Goal: Task Accomplishment & Management: Use online tool/utility

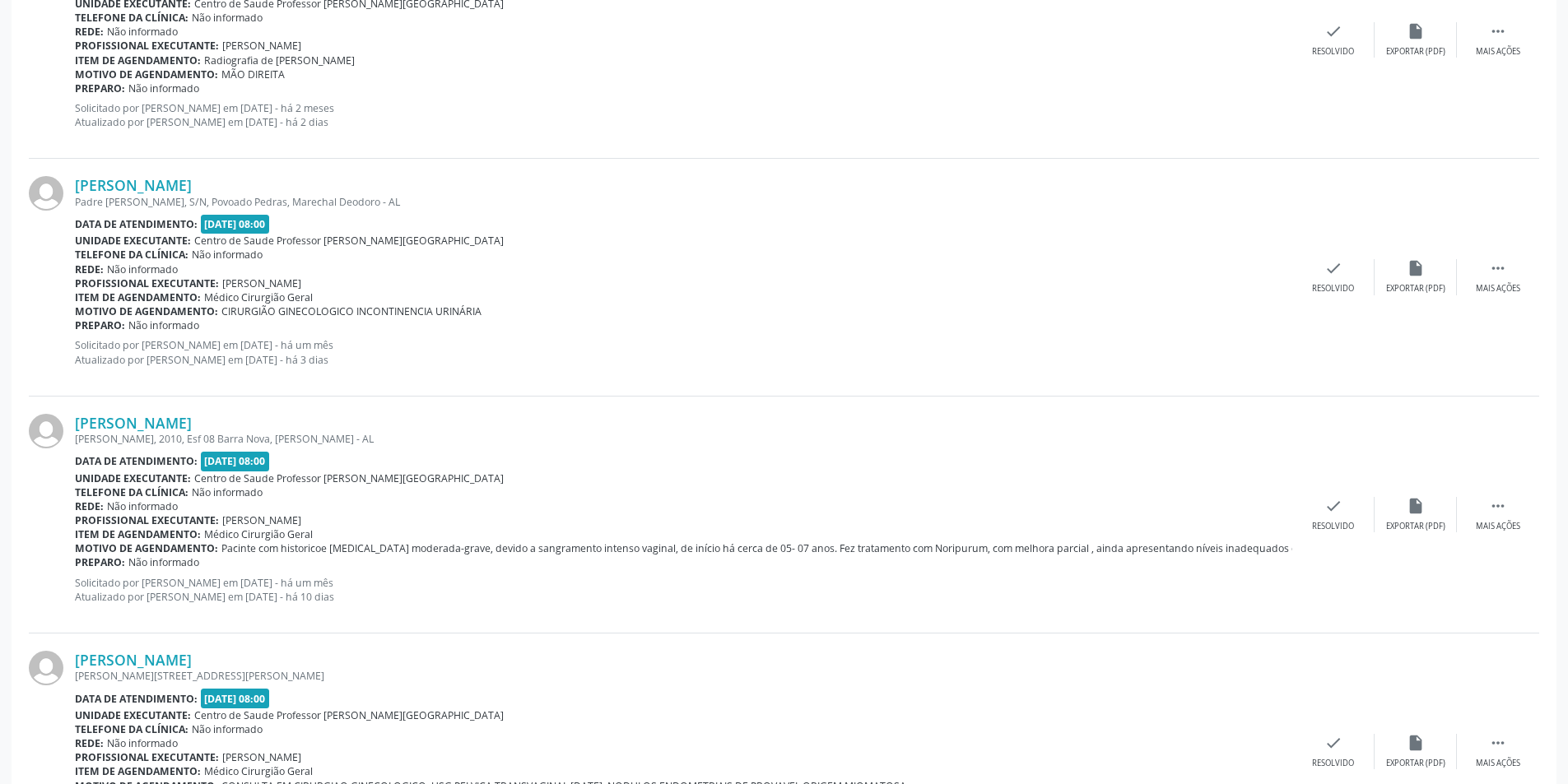
scroll to position [2963, 0]
click at [1504, 285] on div "Mais ações" at bounding box center [1498, 288] width 44 height 12
click at [1421, 281] on div "alarm_off Não compareceu" at bounding box center [1416, 276] width 83 height 36
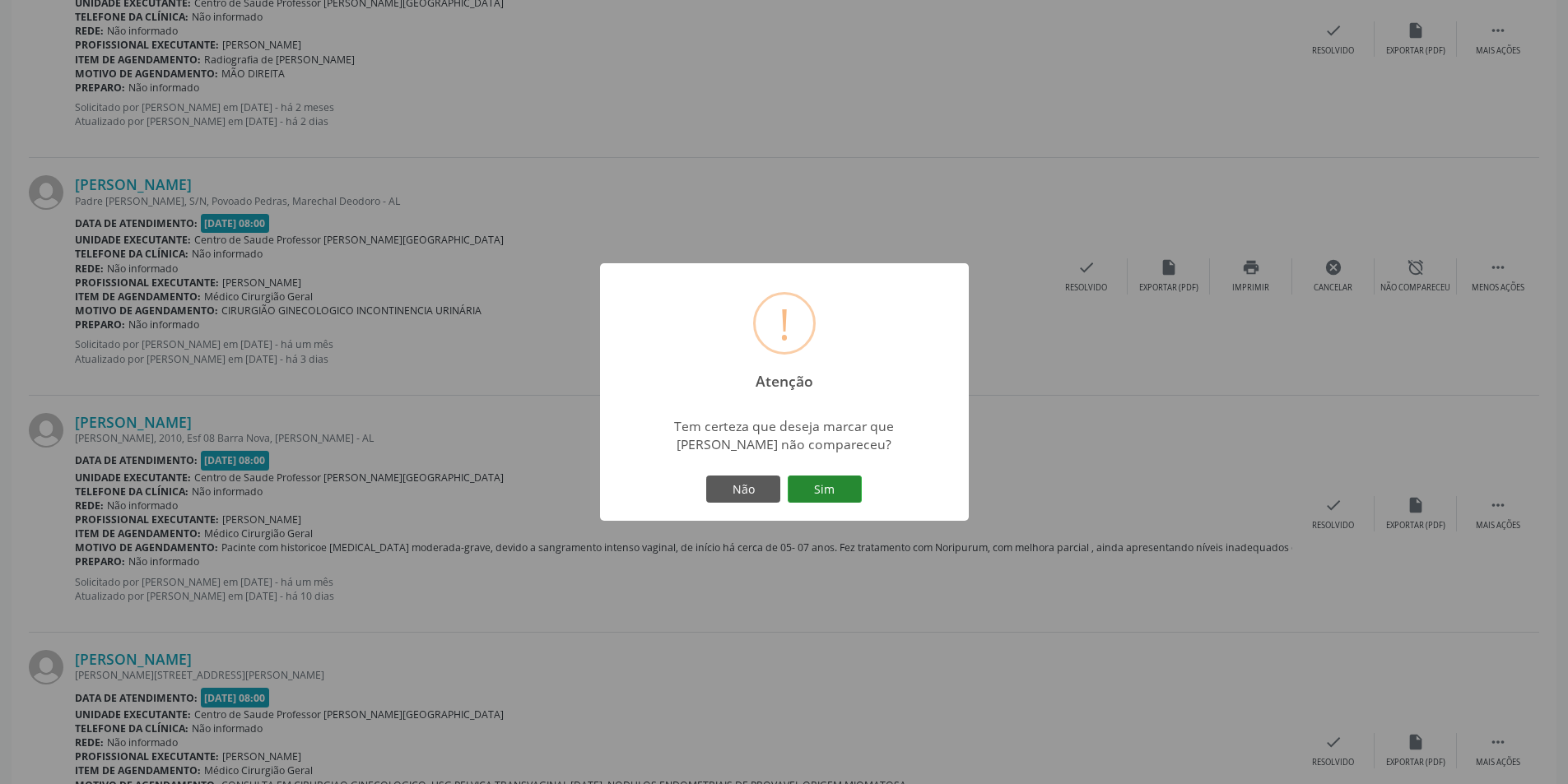
click at [835, 479] on button "Sim" at bounding box center [824, 490] width 74 height 28
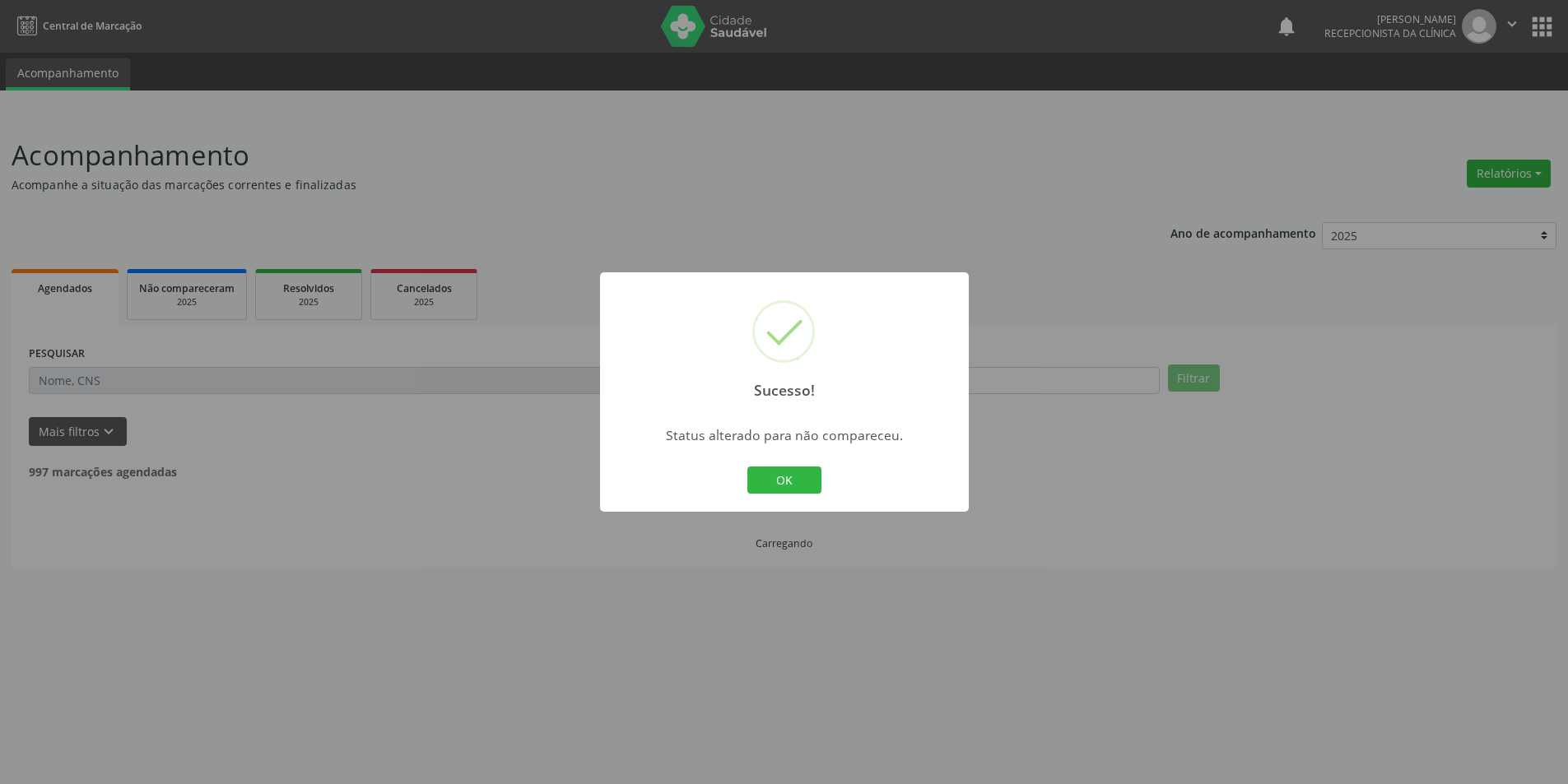
scroll to position [0, 0]
click at [800, 479] on button "OK" at bounding box center [790, 481] width 74 height 28
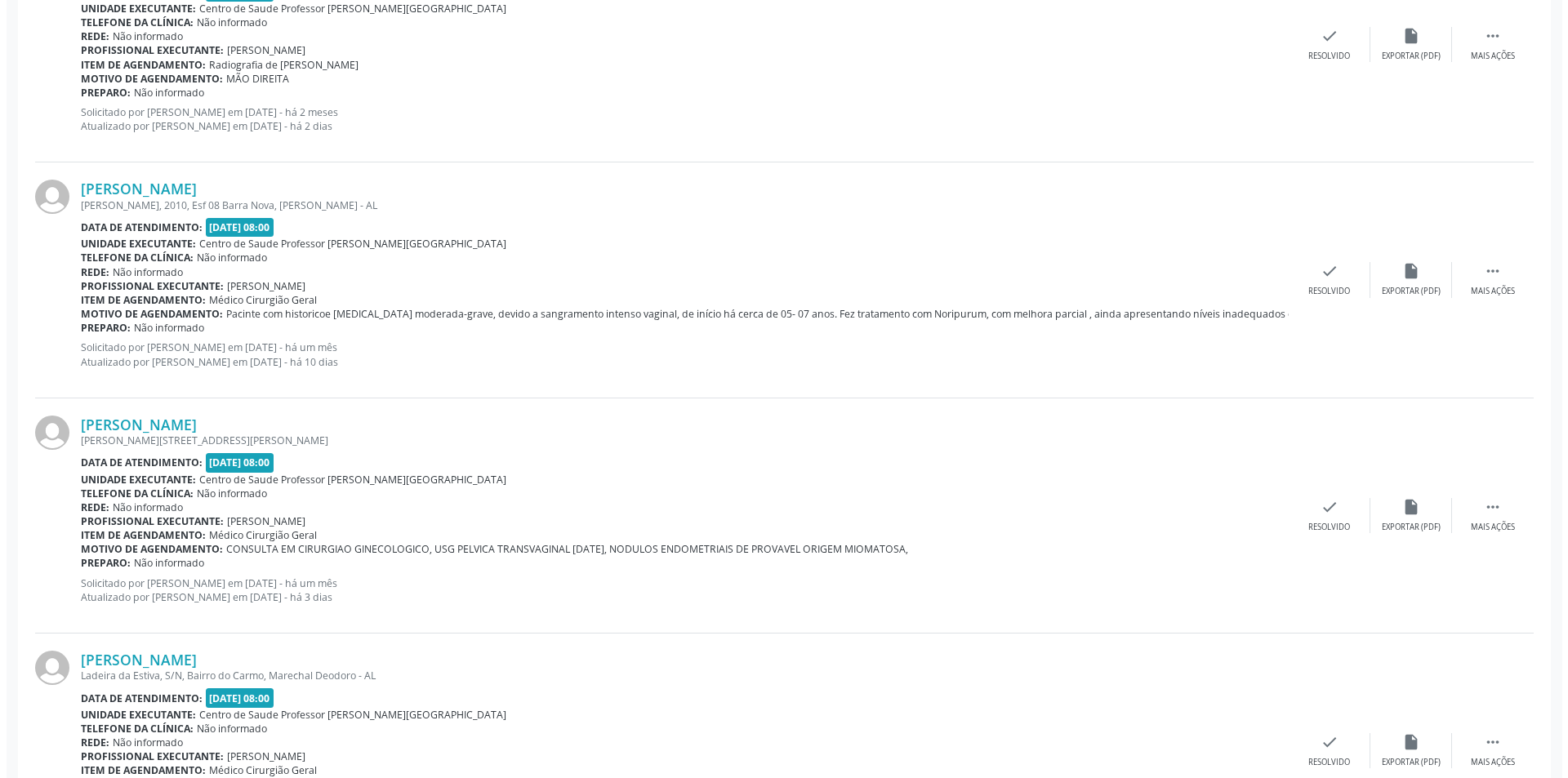
scroll to position [2941, 0]
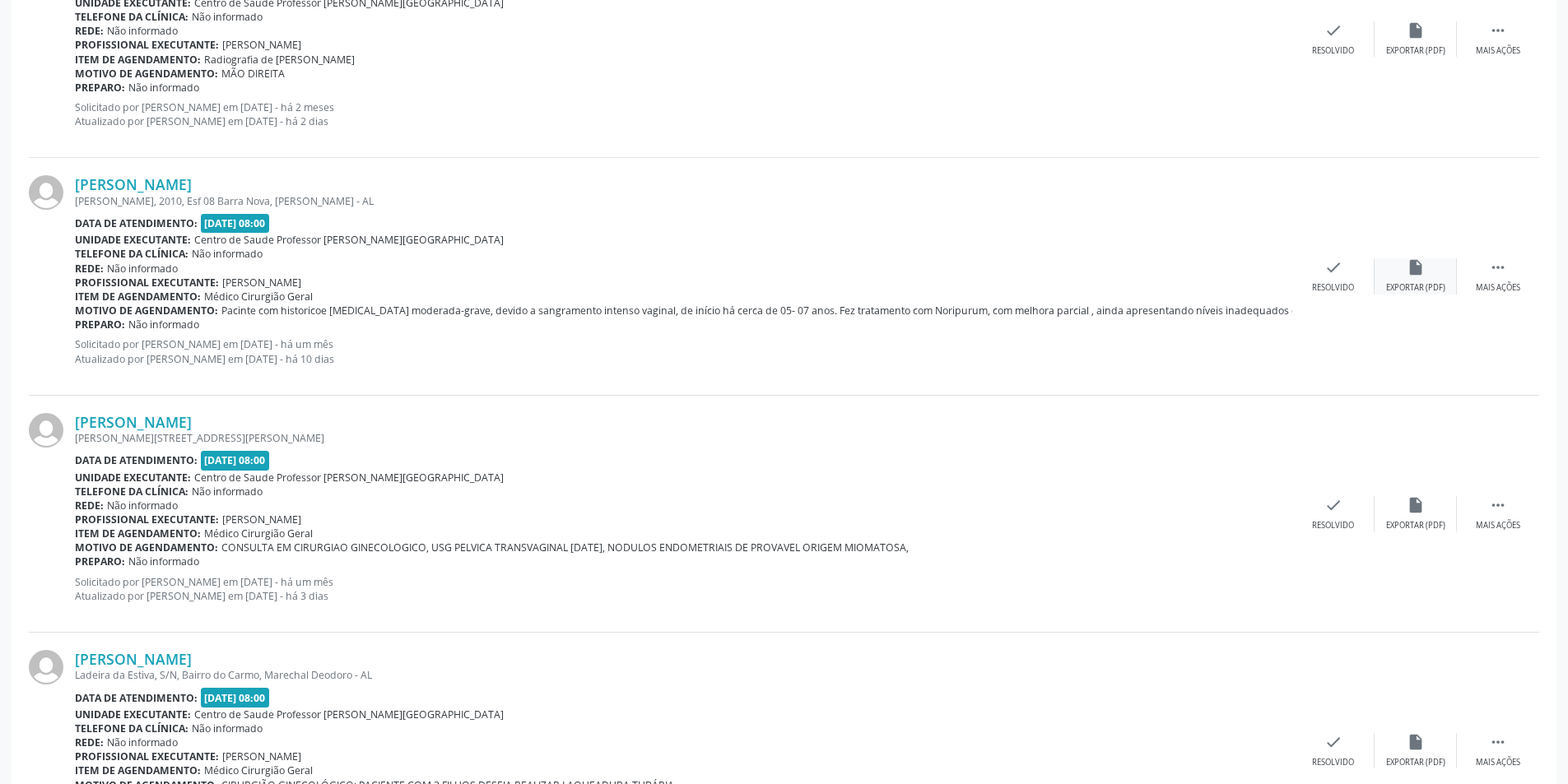
click at [1412, 290] on div "Exportar (PDF)" at bounding box center [1415, 288] width 59 height 12
click at [1335, 278] on div "check Resolvido" at bounding box center [1334, 276] width 83 height 36
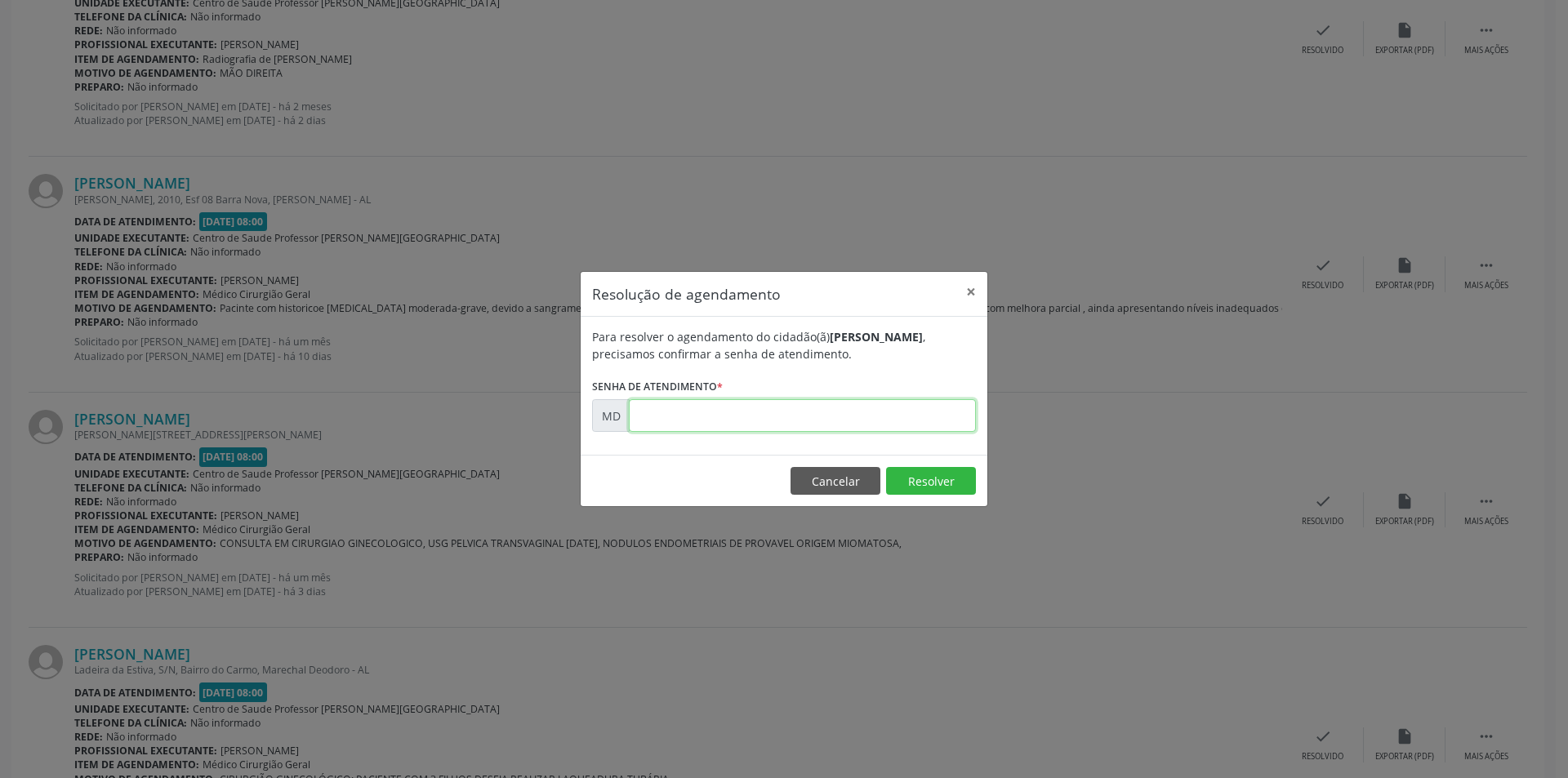
paste input "00008886"
type input "00008886"
click at [942, 465] on footer "Cancelar Resolver" at bounding box center [784, 481] width 407 height 51
click at [937, 472] on button "Resolver" at bounding box center [931, 481] width 90 height 27
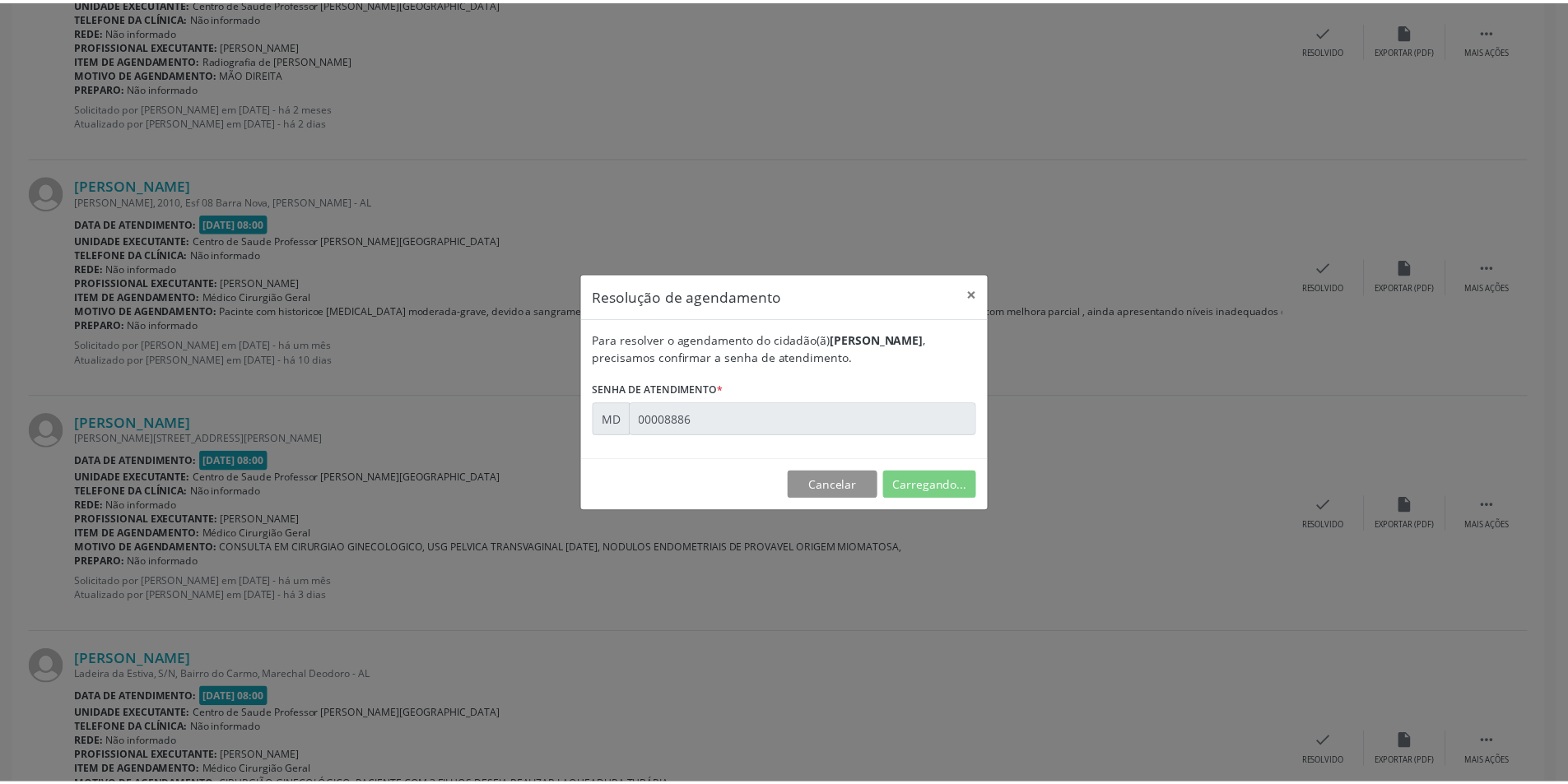
scroll to position [0, 0]
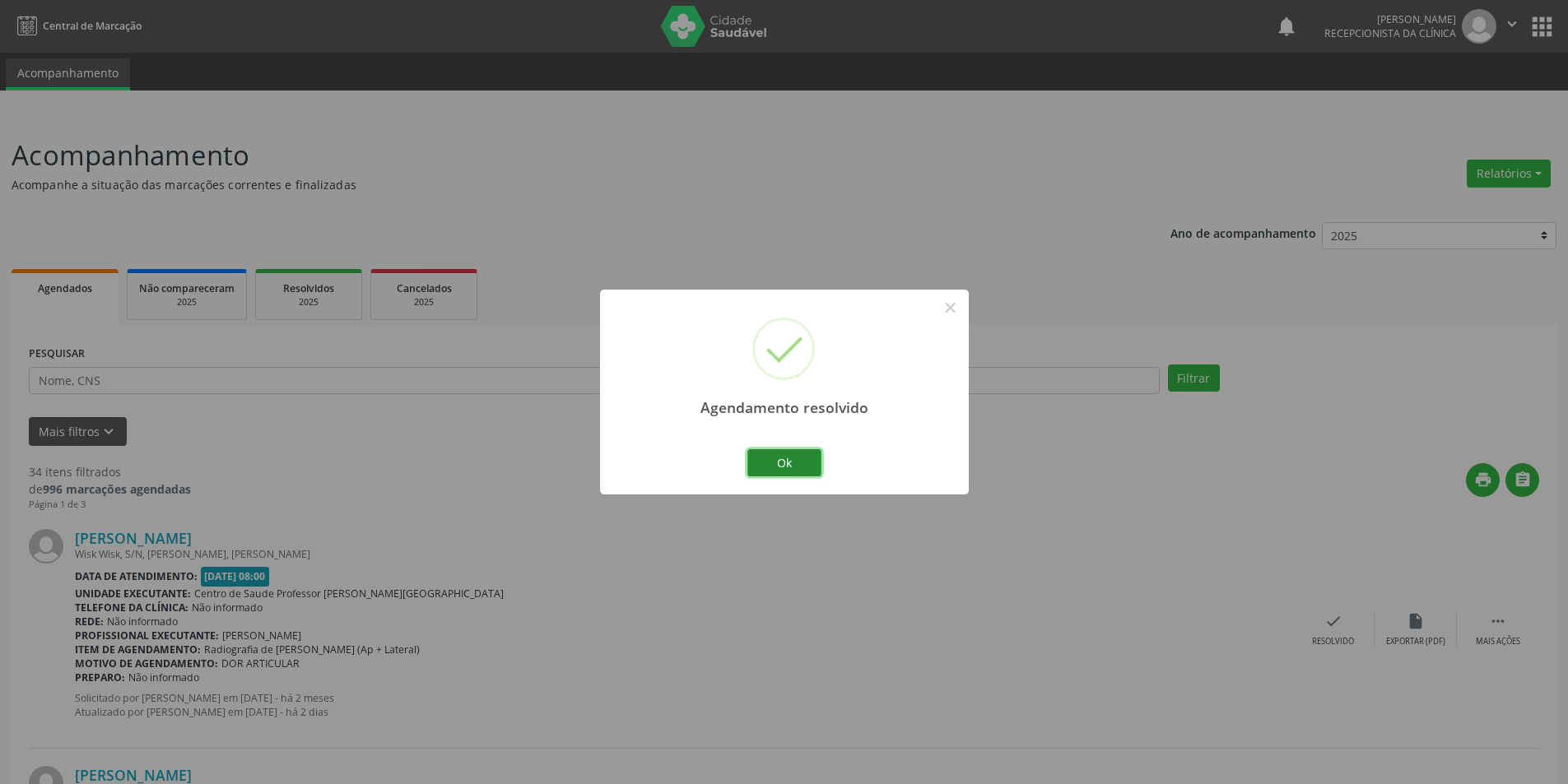
click at [790, 458] on button "Ok" at bounding box center [784, 463] width 74 height 28
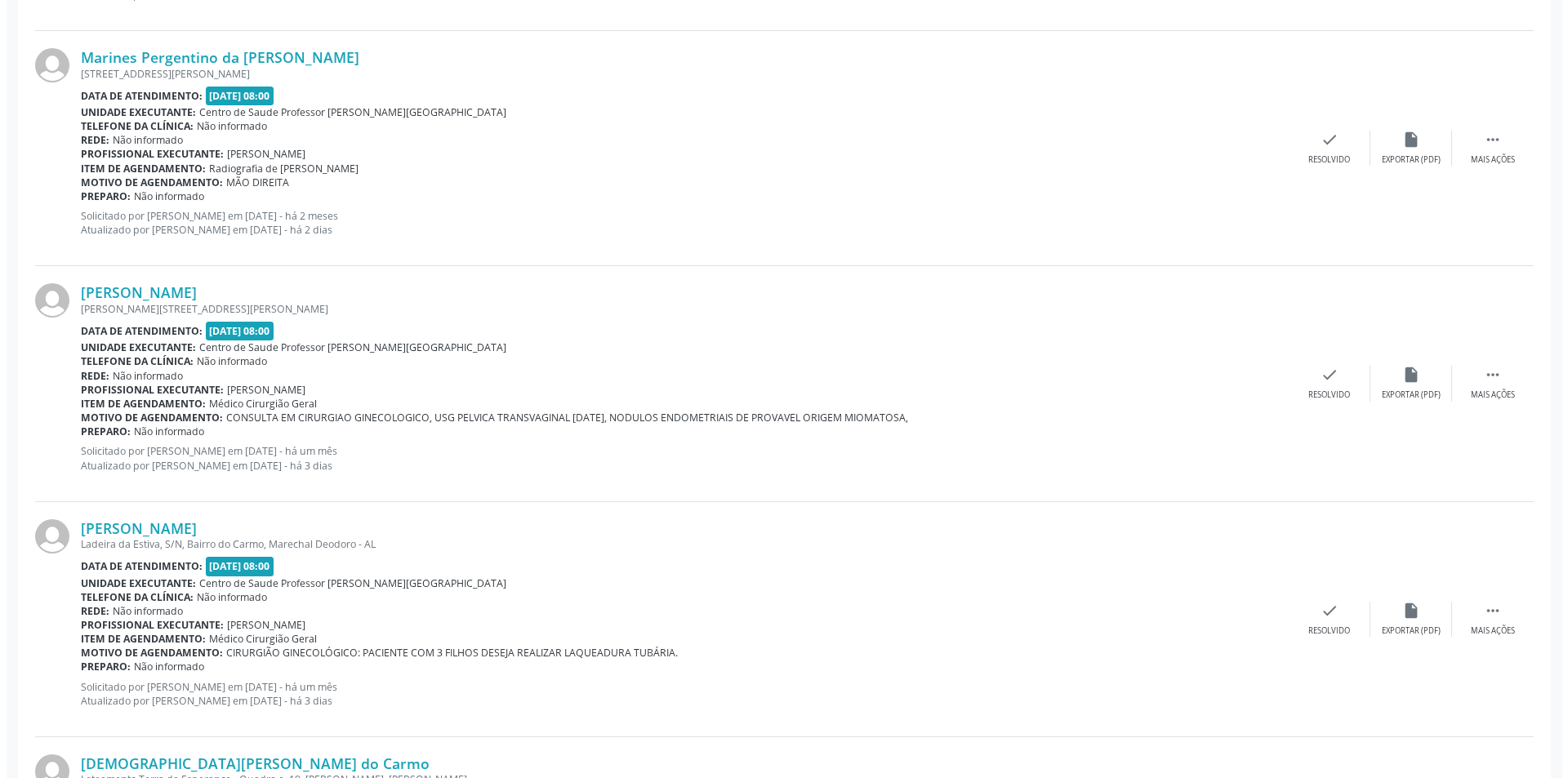
scroll to position [2858, 0]
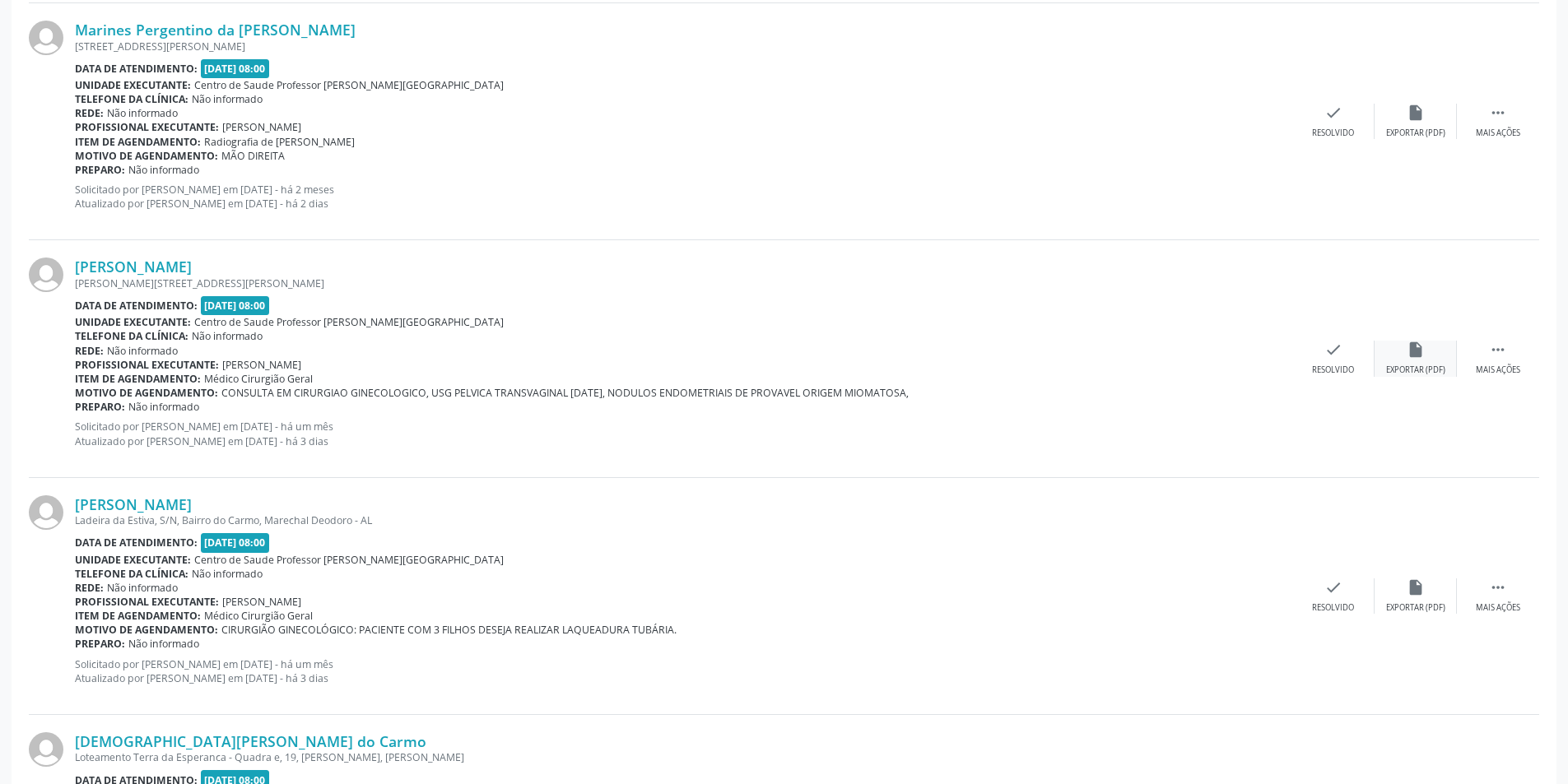
click at [1407, 358] on icon "insert_drive_file" at bounding box center [1415, 350] width 18 height 18
click at [1335, 364] on div "check Resolvido" at bounding box center [1334, 358] width 83 height 36
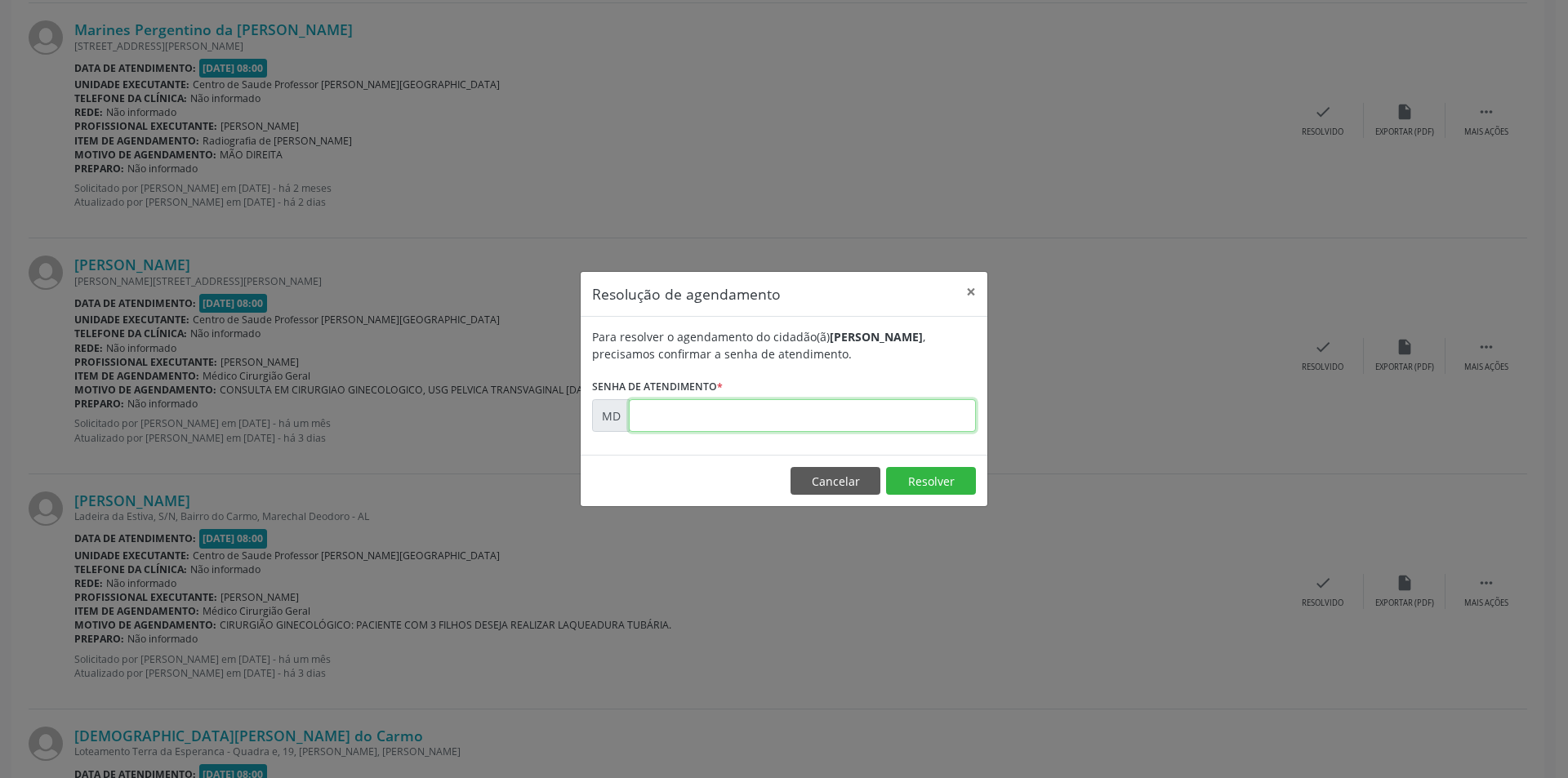
paste input "00009500"
type input "00009500"
click at [910, 489] on button "Resolver" at bounding box center [931, 481] width 90 height 27
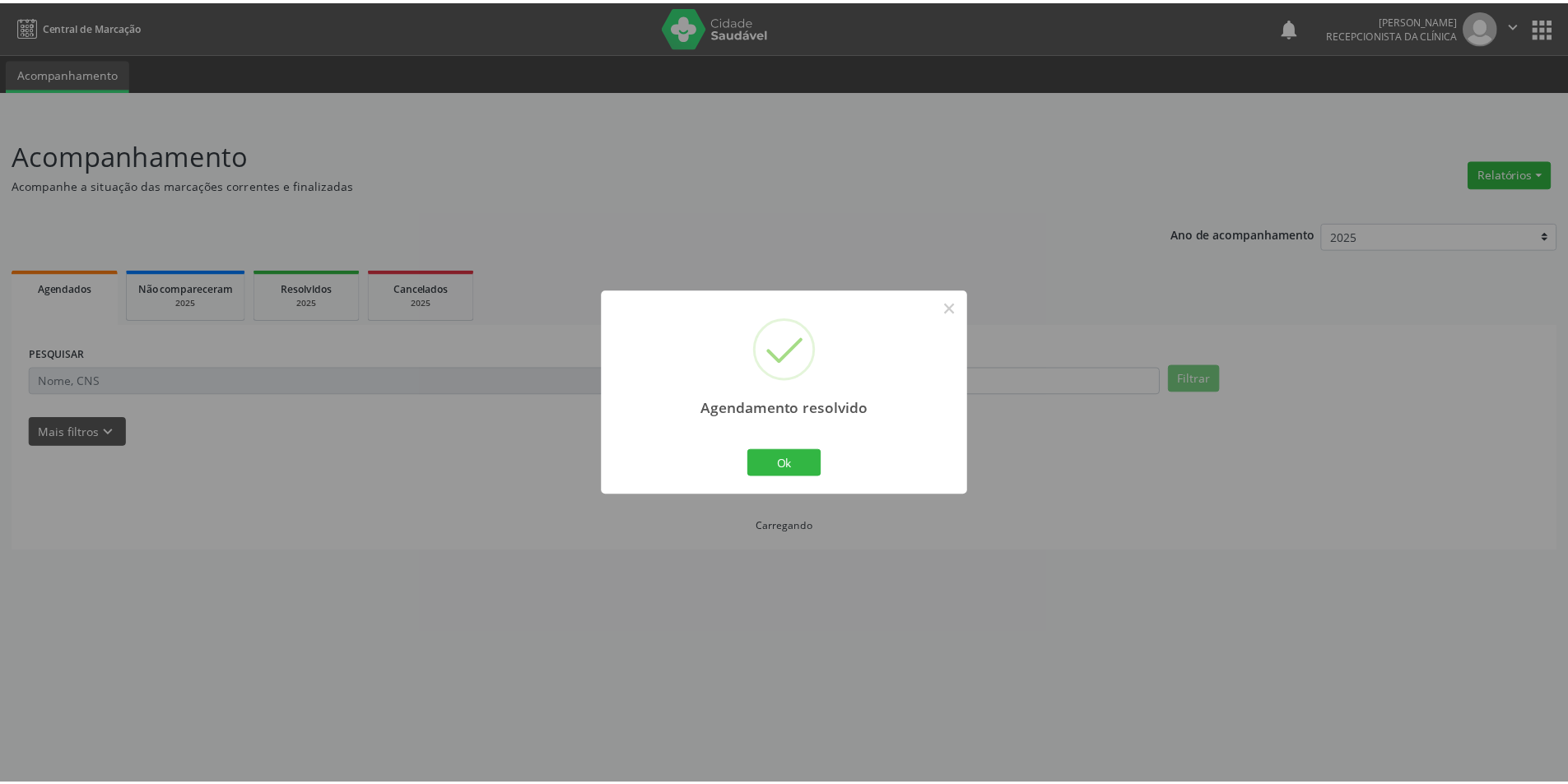
scroll to position [0, 0]
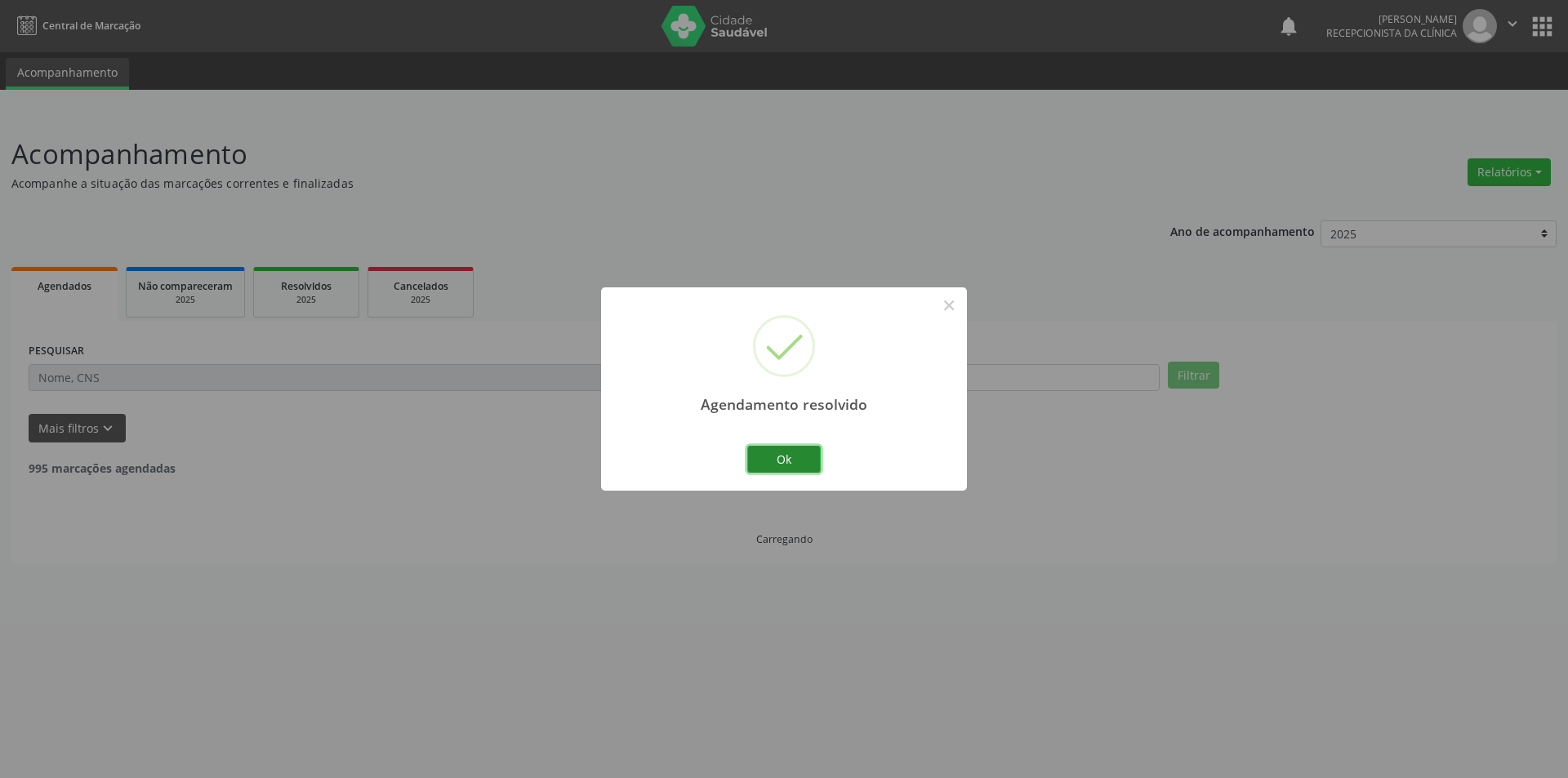
click at [798, 450] on button "Ok" at bounding box center [784, 460] width 74 height 27
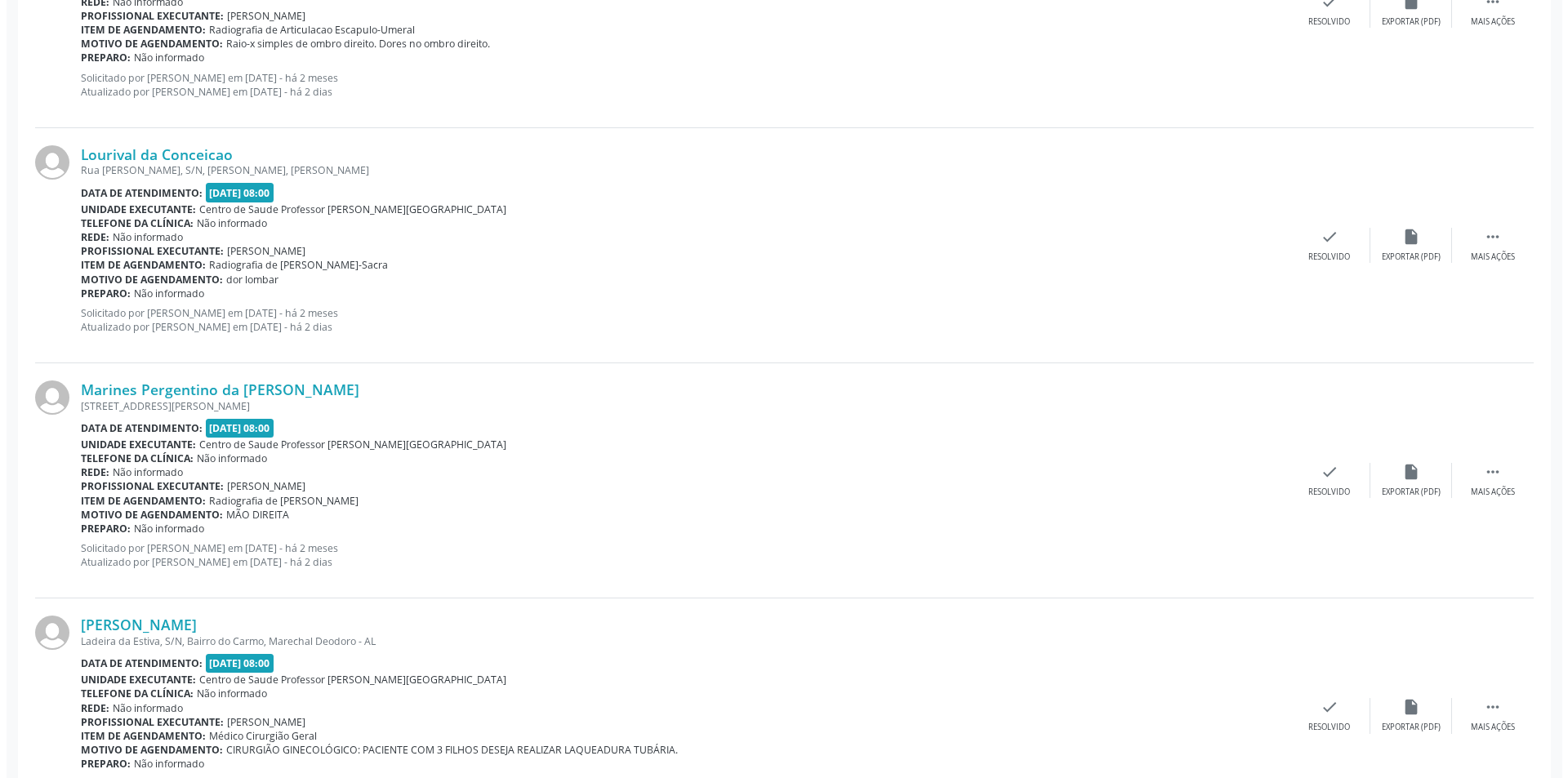
scroll to position [2858, 0]
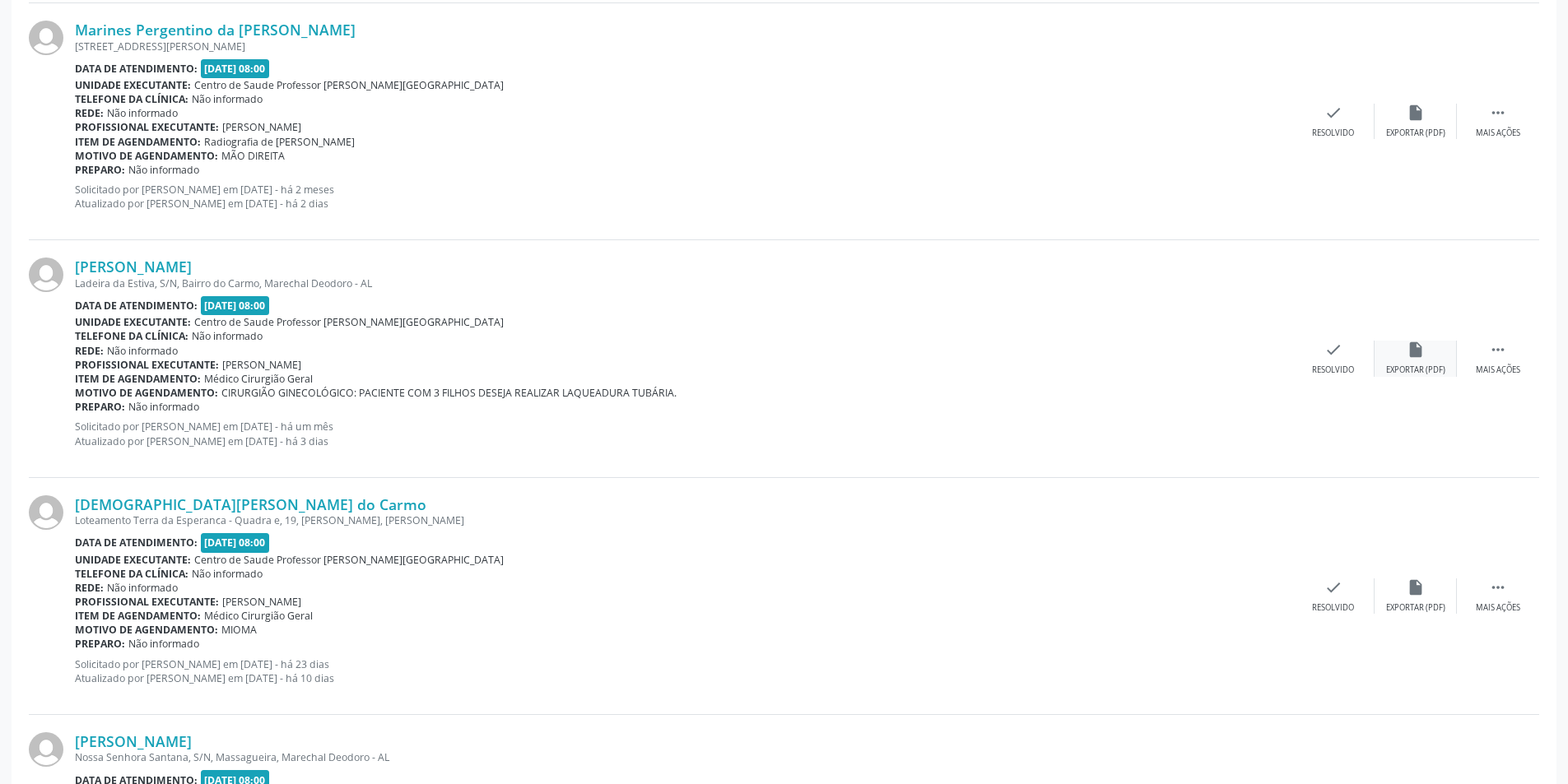
click at [1393, 358] on div "insert_drive_file Exportar (PDF)" at bounding box center [1416, 358] width 83 height 36
click at [1348, 371] on div "Resolvido" at bounding box center [1333, 370] width 42 height 12
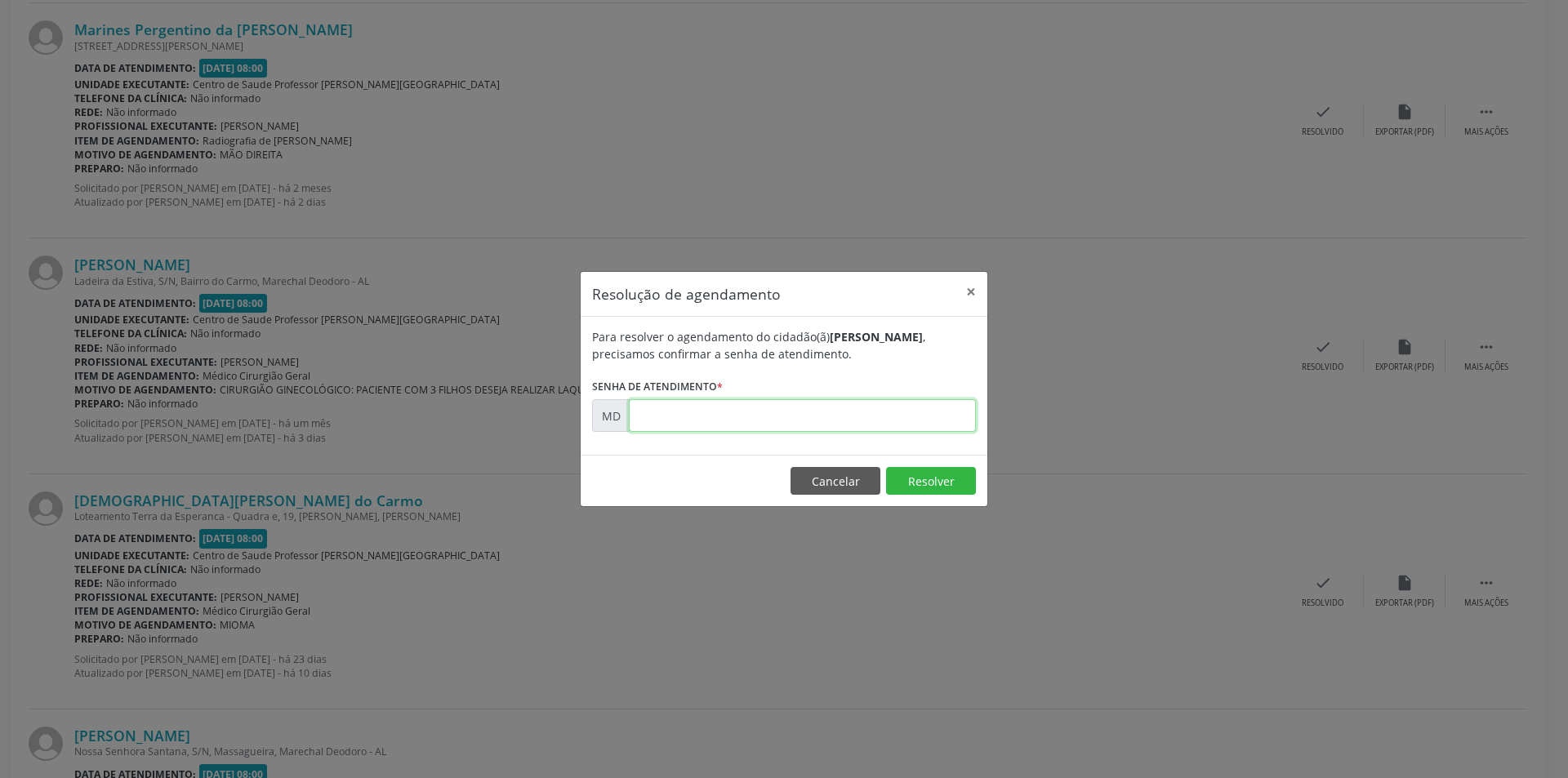
paste input "00010233"
type input "00010233"
click at [915, 472] on button "Resolver" at bounding box center [931, 481] width 90 height 27
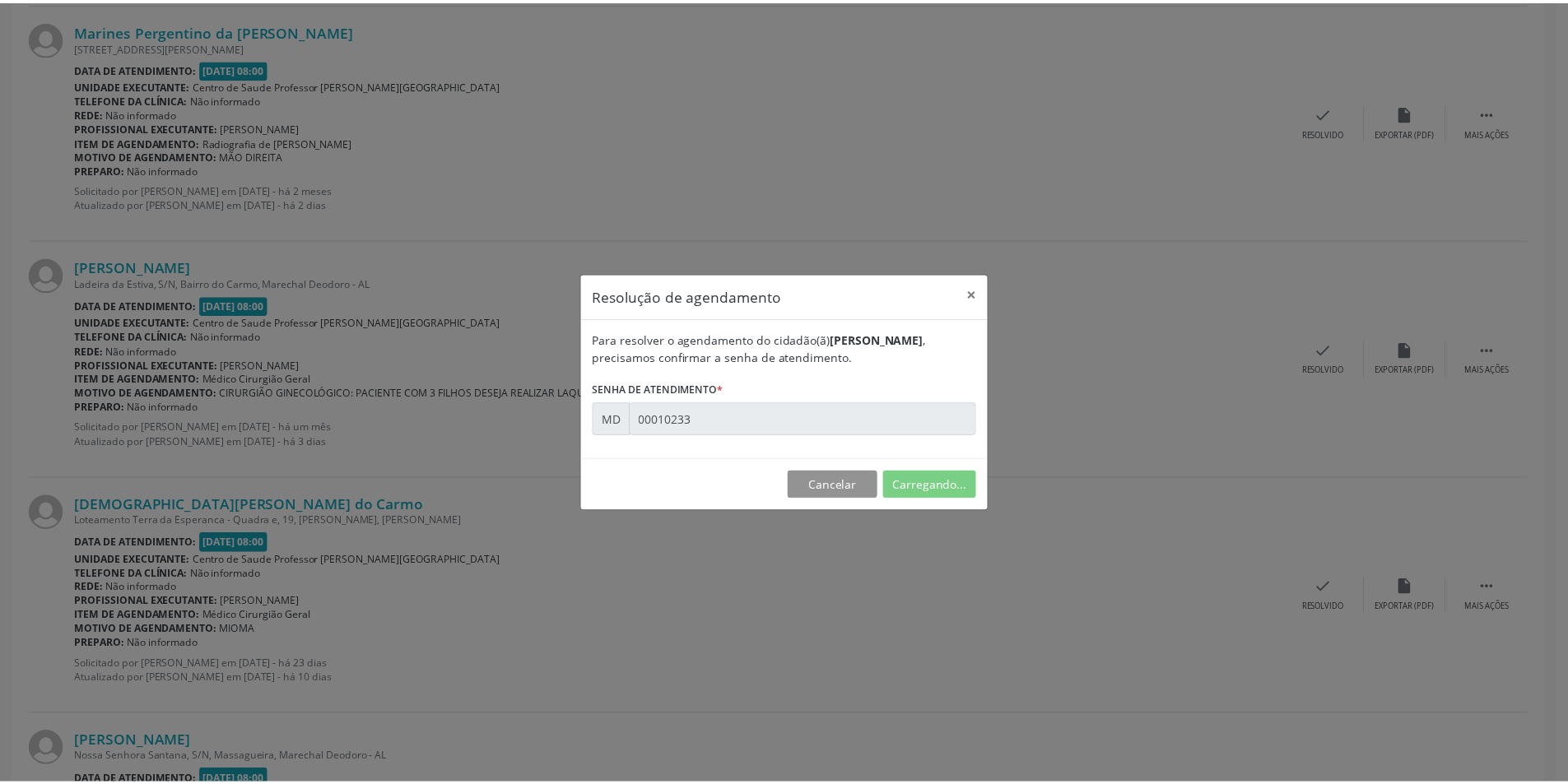
scroll to position [0, 0]
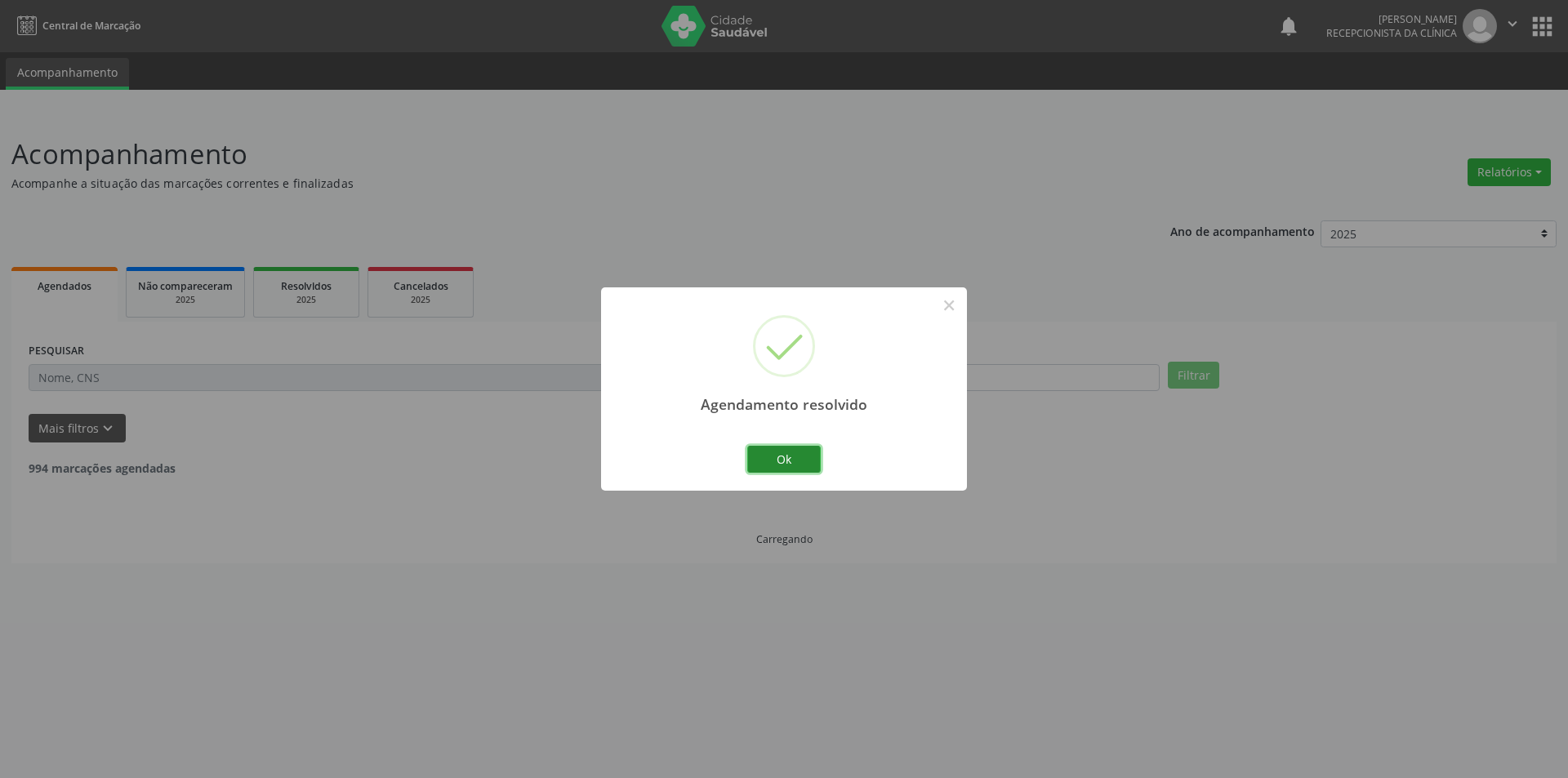
click at [779, 463] on button "Ok" at bounding box center [784, 460] width 74 height 27
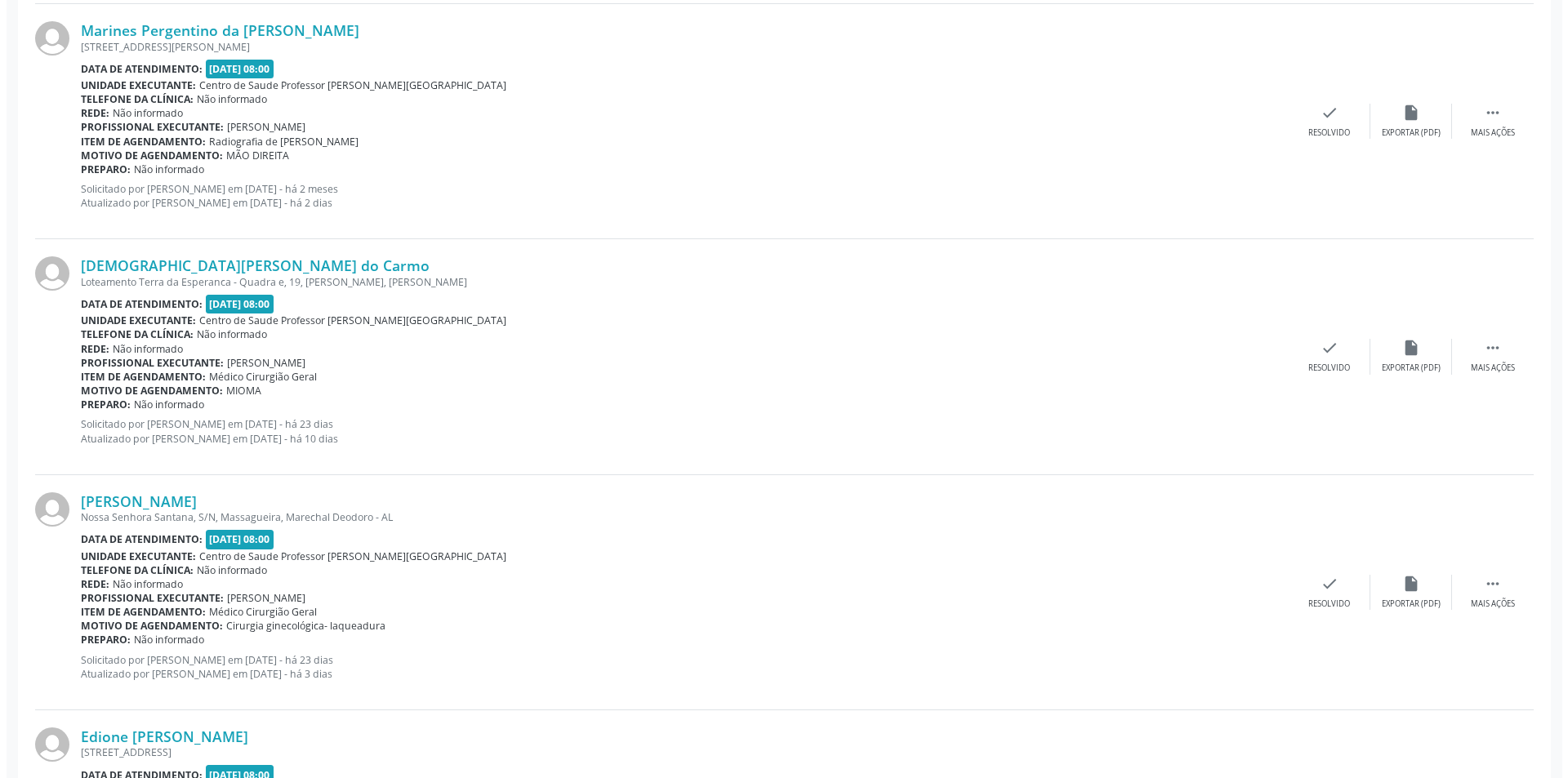
scroll to position [2858, 0]
click at [1411, 358] on div "insert_drive_file Exportar (PDF)" at bounding box center [1406, 356] width 82 height 36
click at [1315, 368] on div "Resolvido" at bounding box center [1323, 368] width 42 height 12
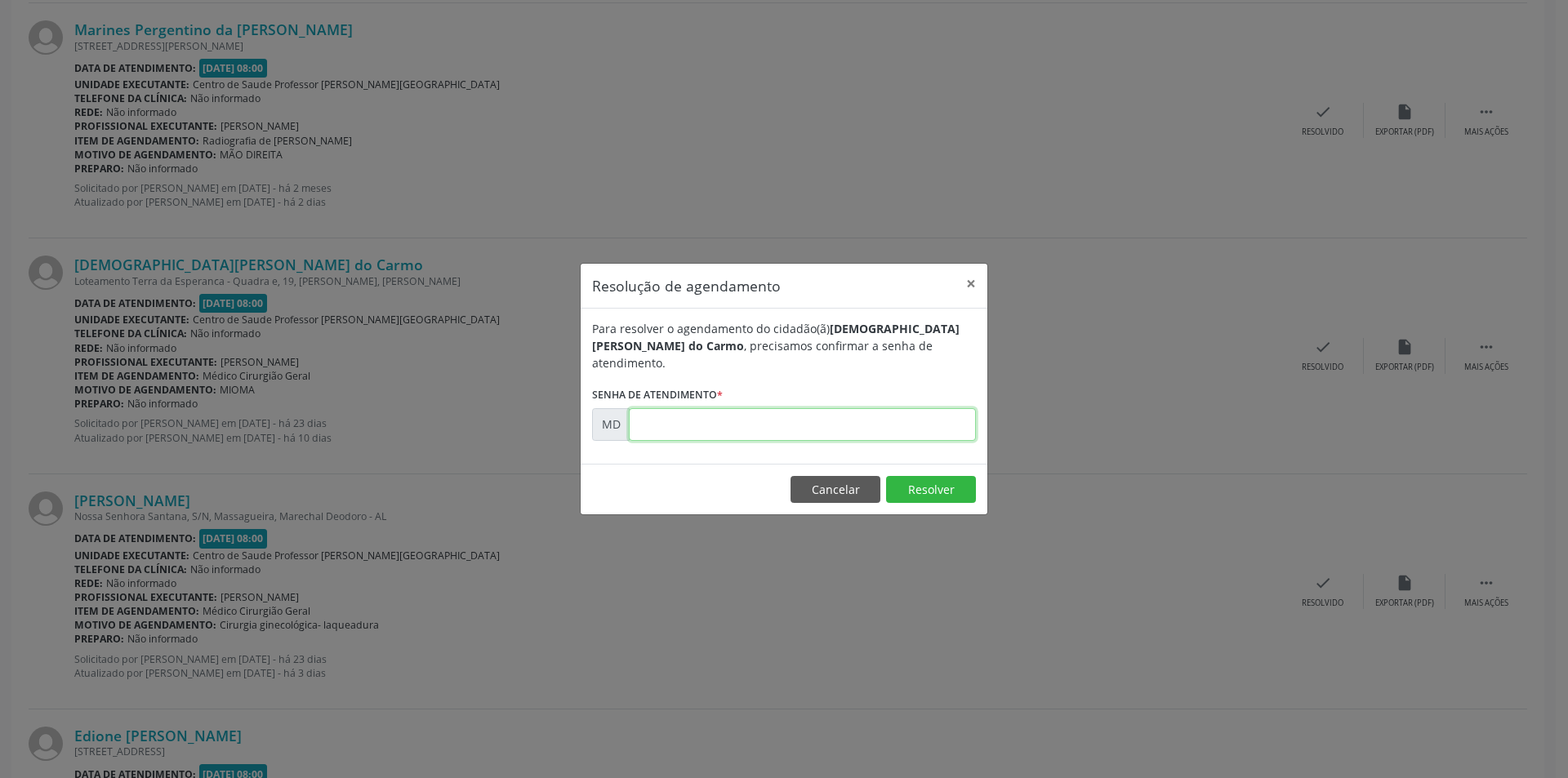
paste input "00010468"
type input "00010468"
click at [916, 483] on button "Resolver" at bounding box center [931, 490] width 90 height 27
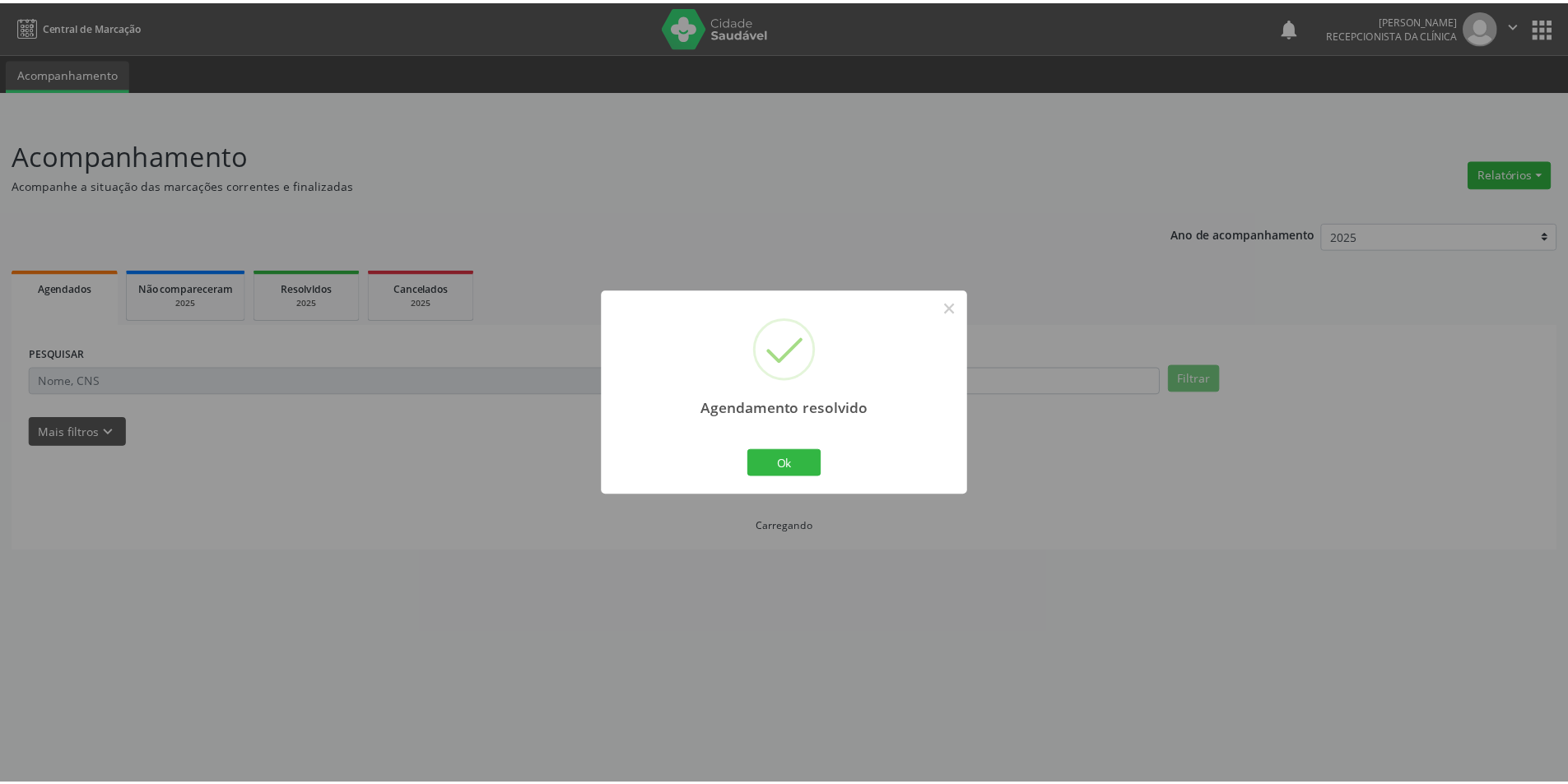
scroll to position [0, 0]
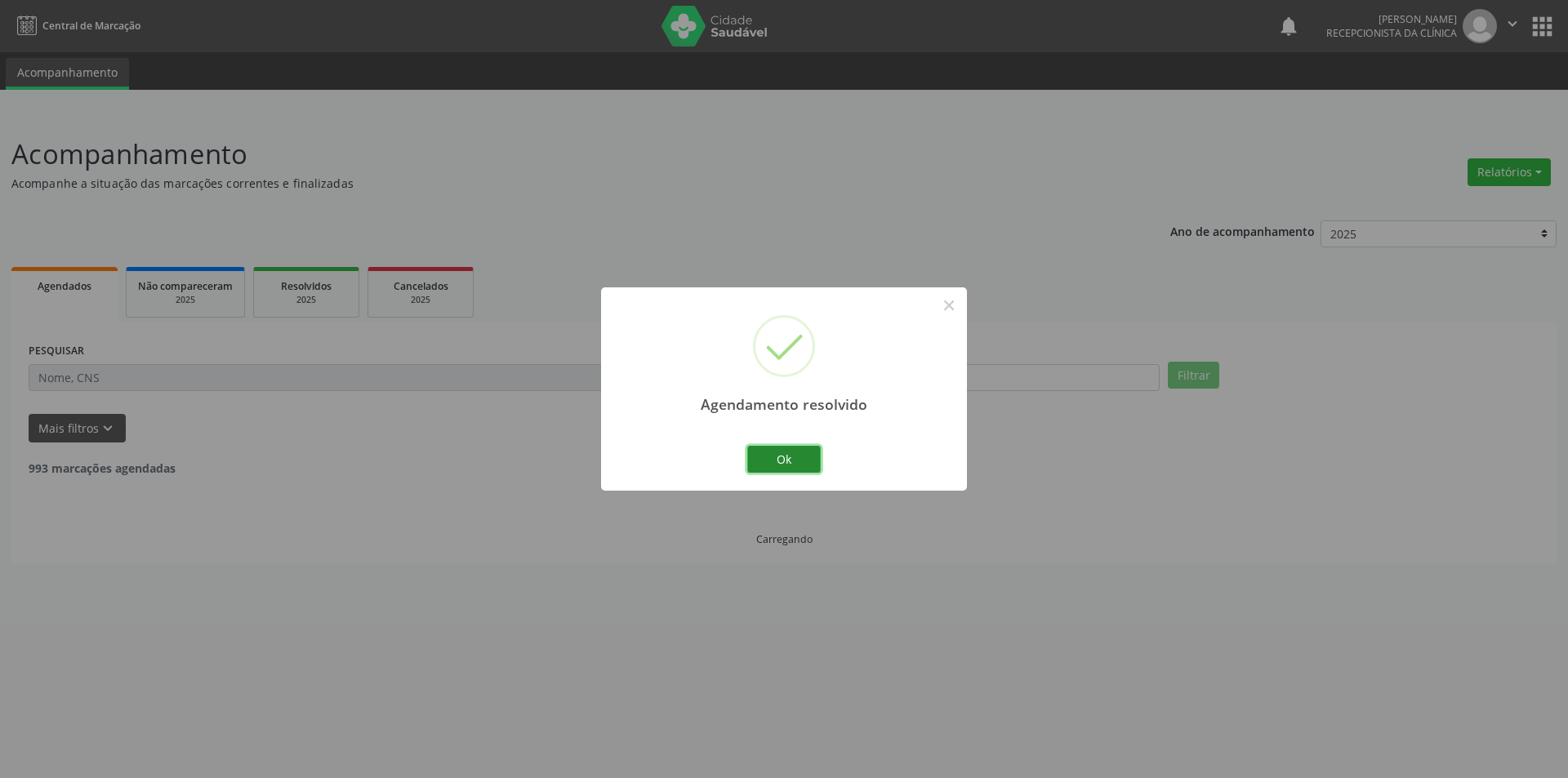
click at [807, 462] on button "Ok" at bounding box center [784, 460] width 74 height 27
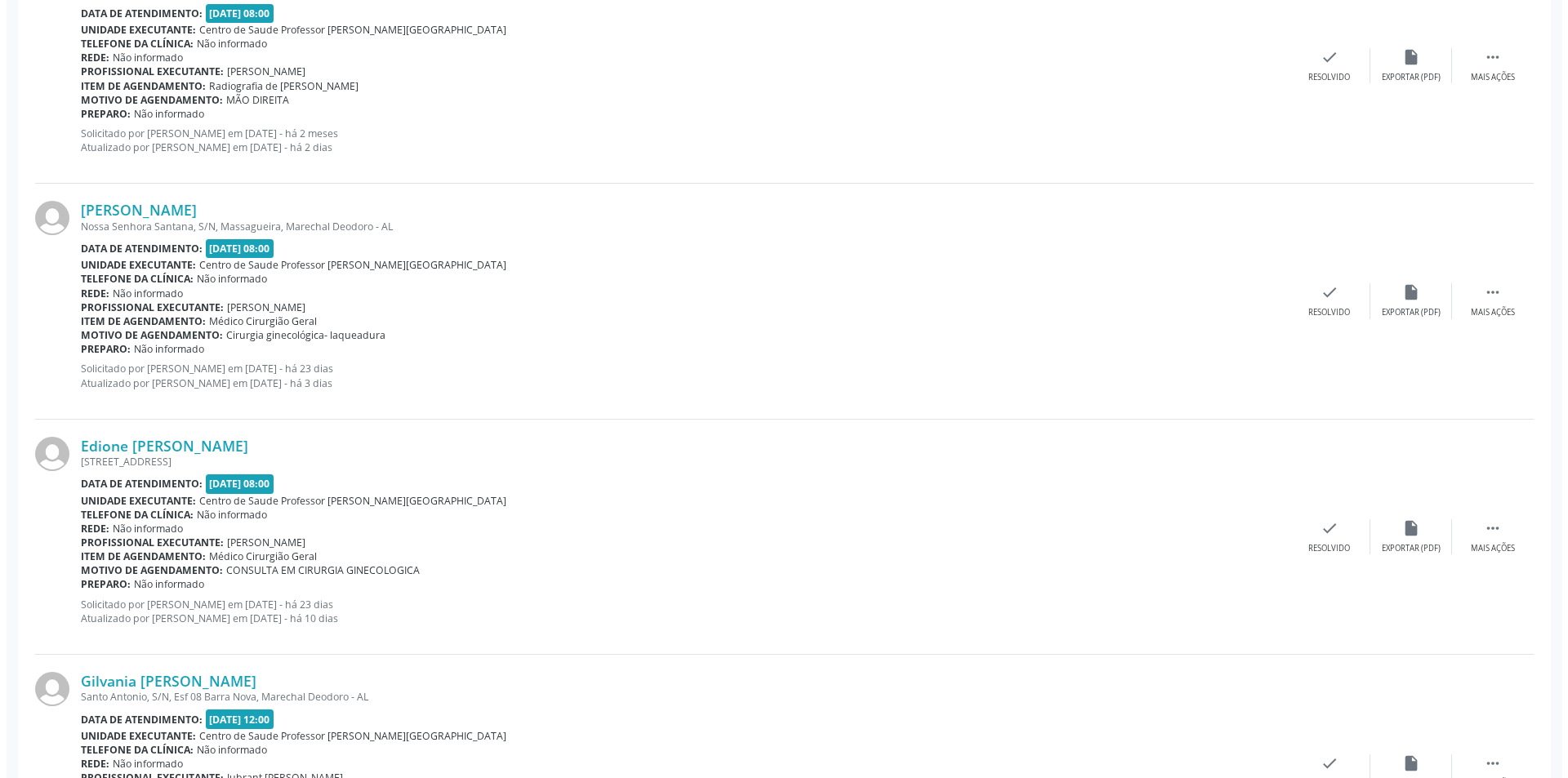
scroll to position [2941, 0]
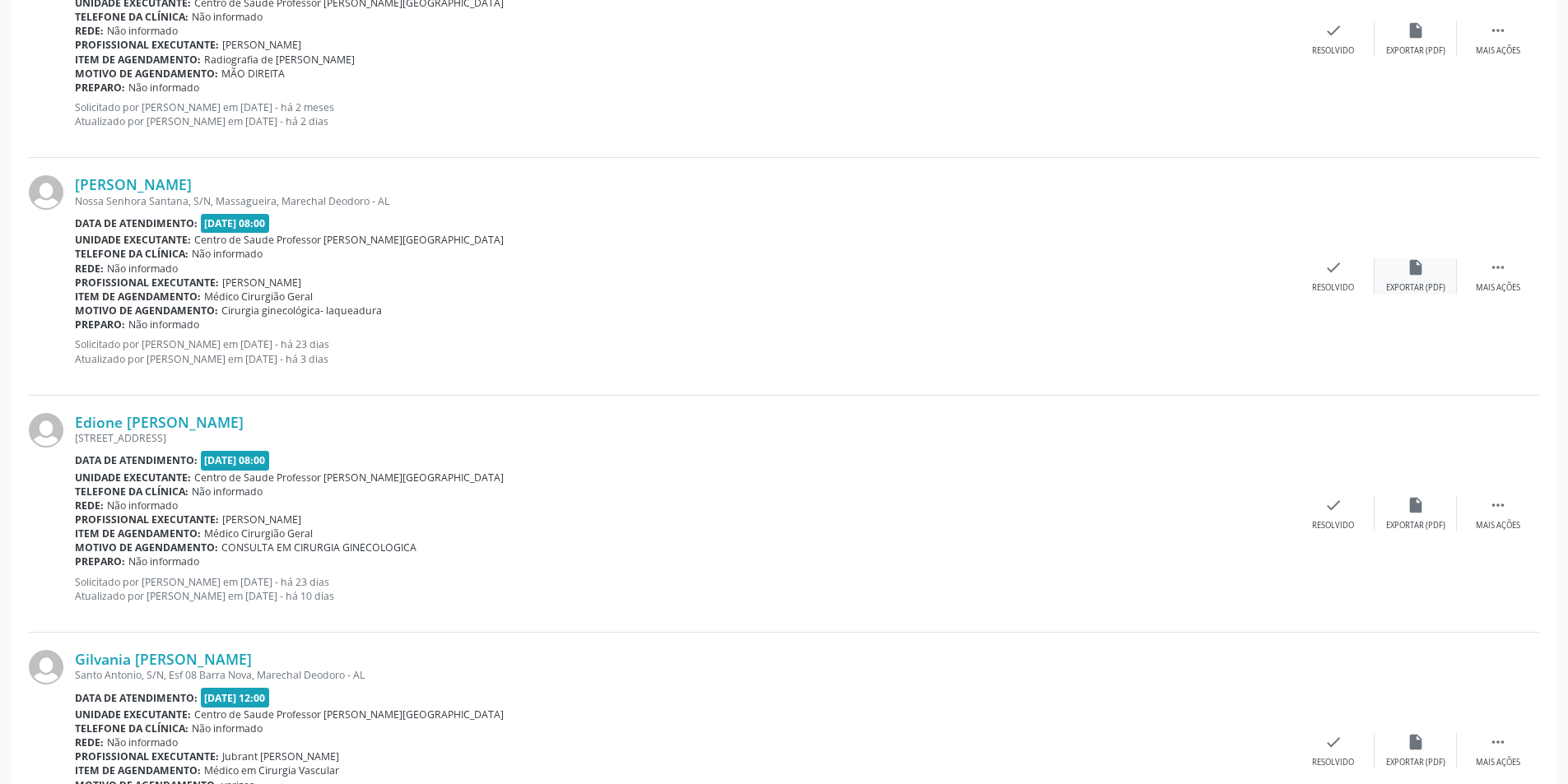
click at [1445, 279] on div "insert_drive_file Exportar (PDF)" at bounding box center [1416, 276] width 83 height 36
click at [1313, 286] on div "Resolvido" at bounding box center [1333, 288] width 42 height 12
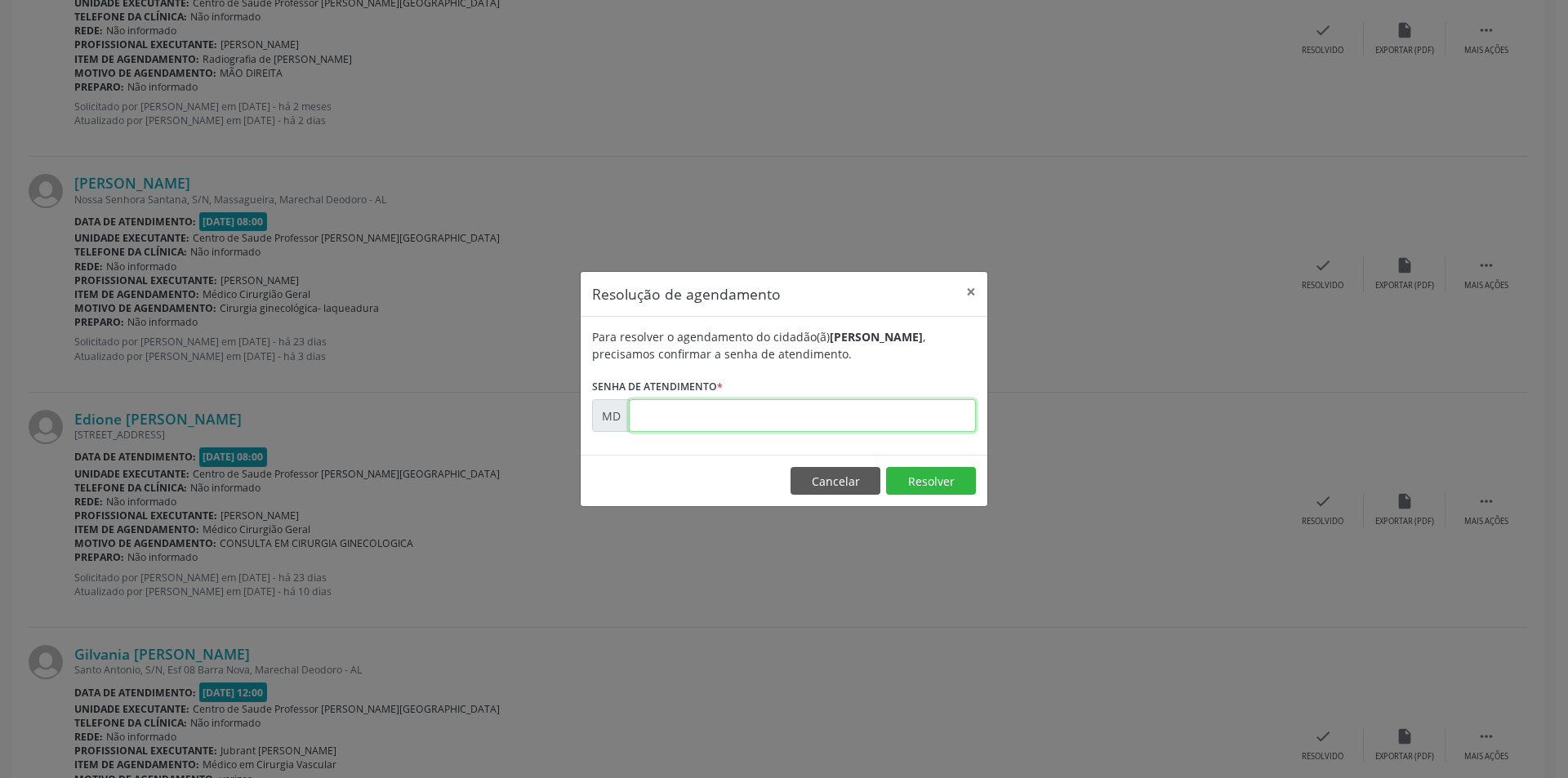
paste input "00010482"
type input "00010482"
click at [941, 468] on button "Resolver" at bounding box center [931, 481] width 90 height 27
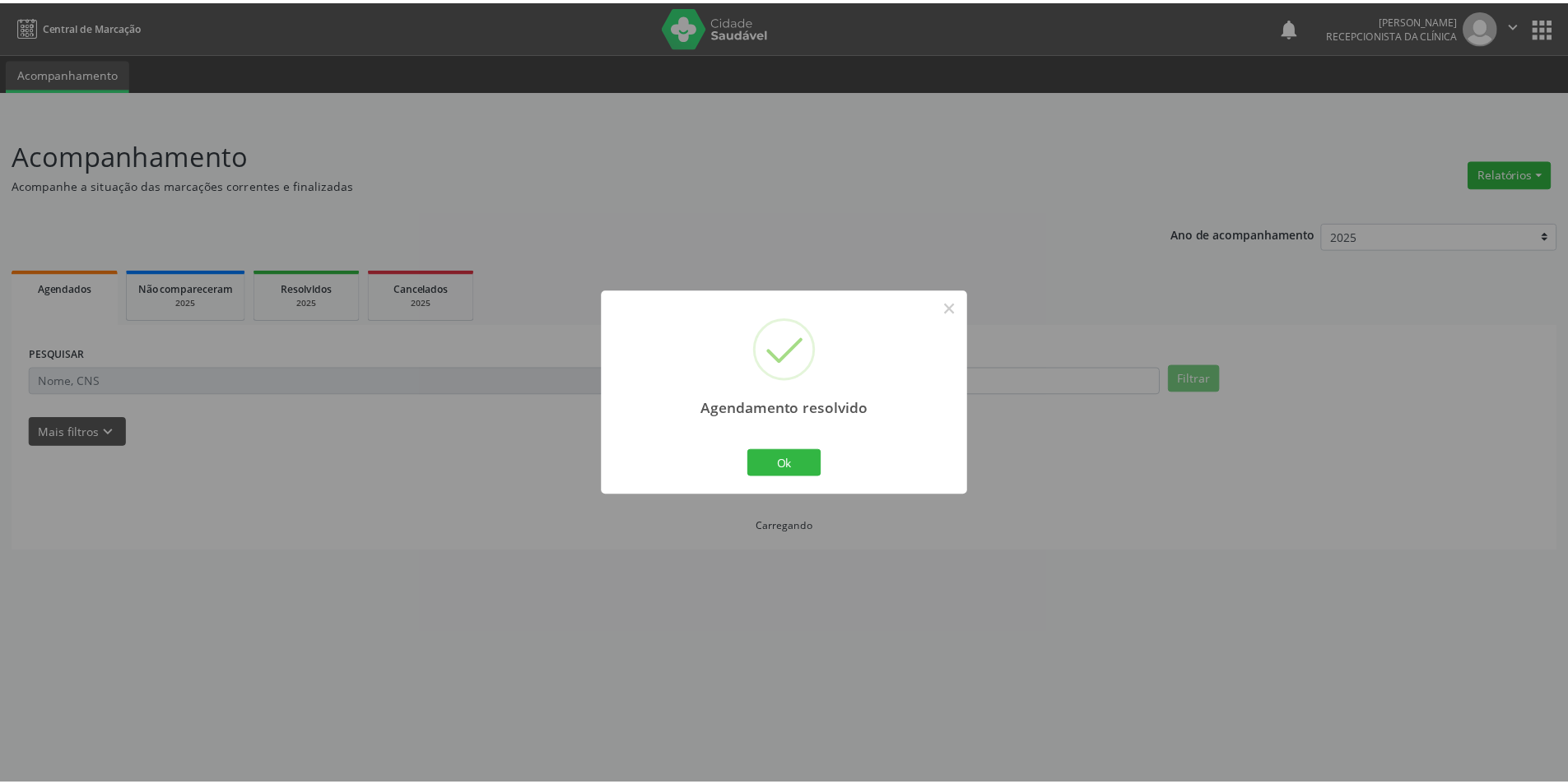
scroll to position [0, 0]
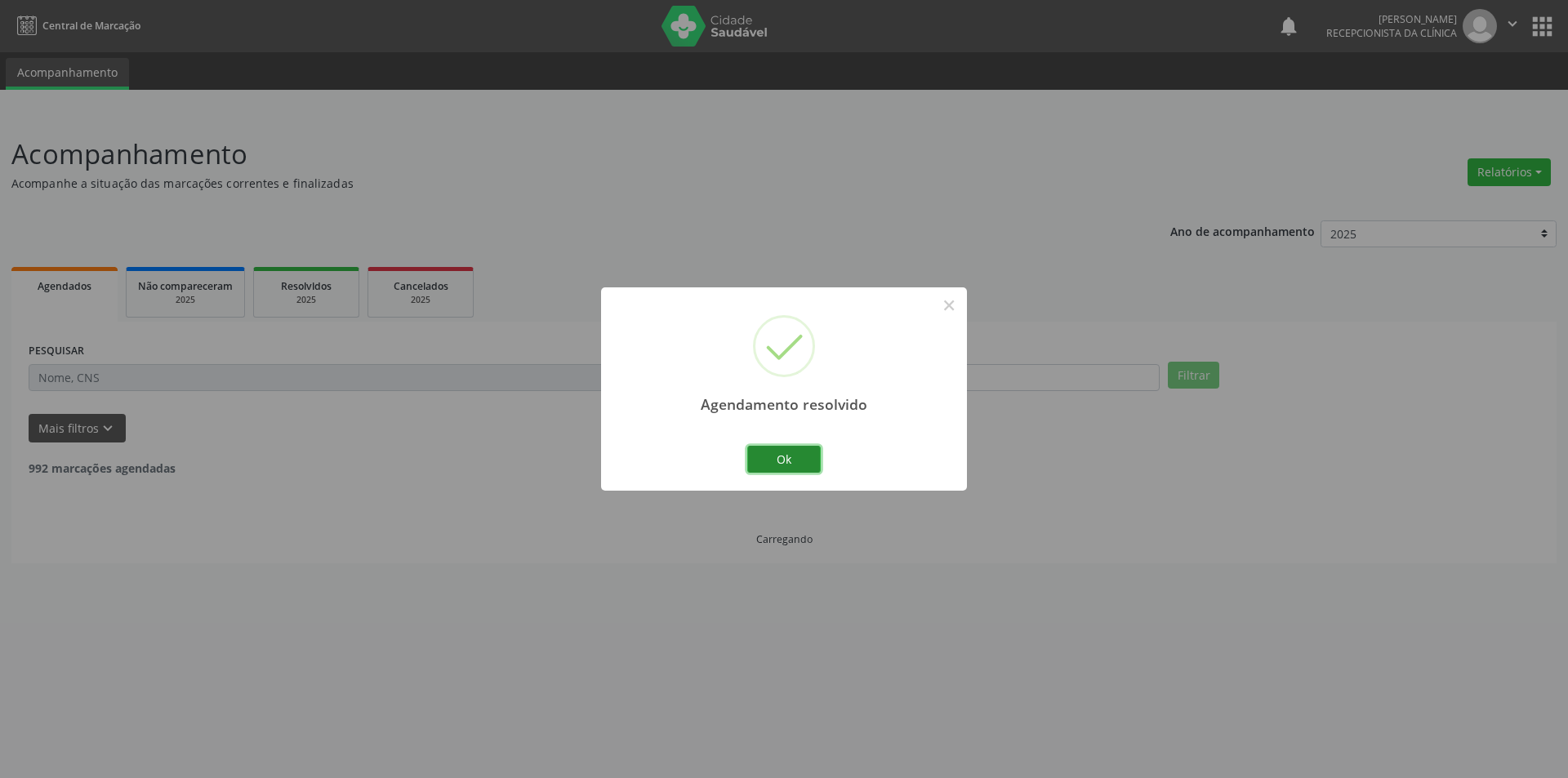
click at [794, 458] on button "Ok" at bounding box center [784, 460] width 74 height 27
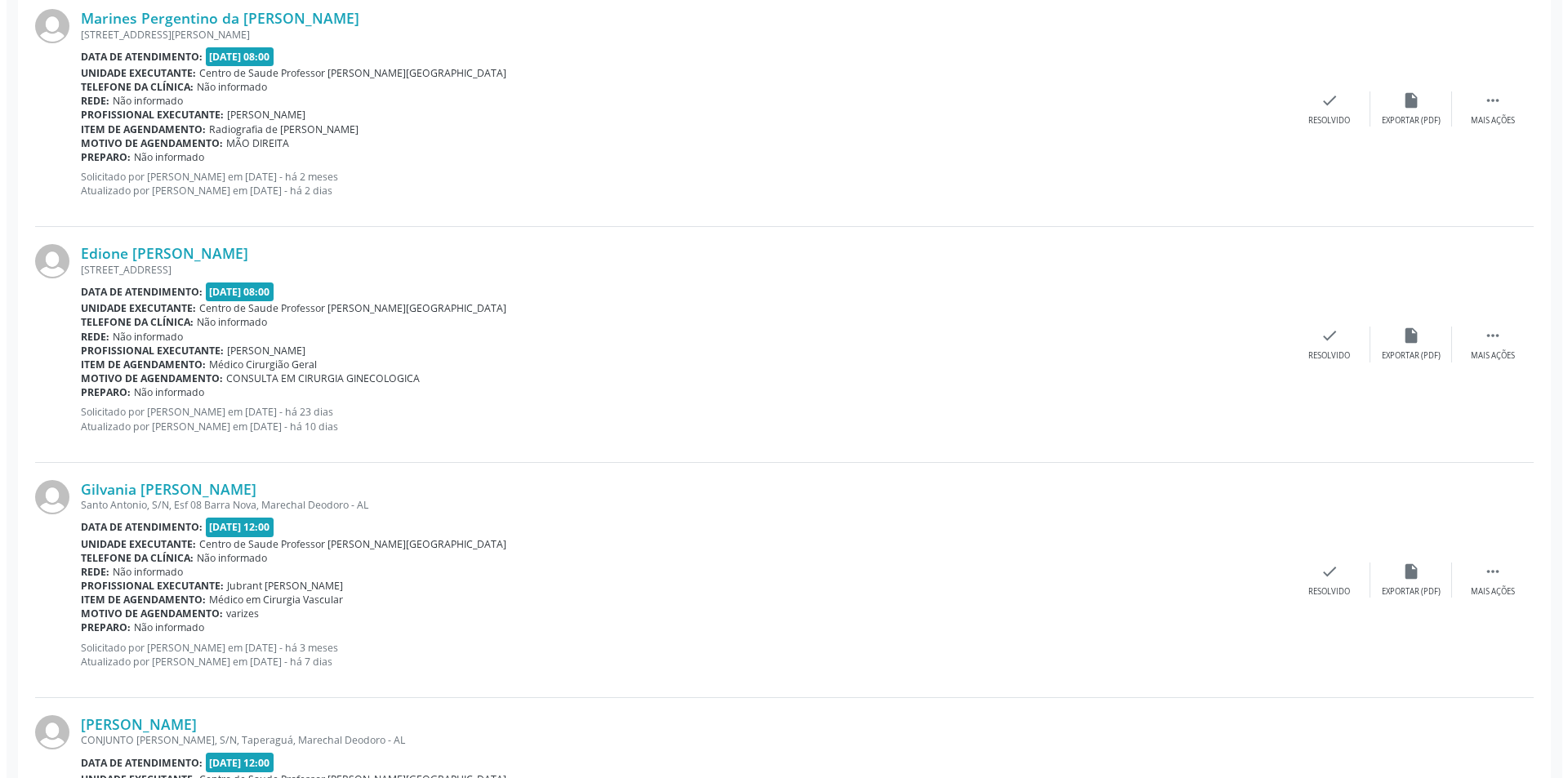
scroll to position [2858, 0]
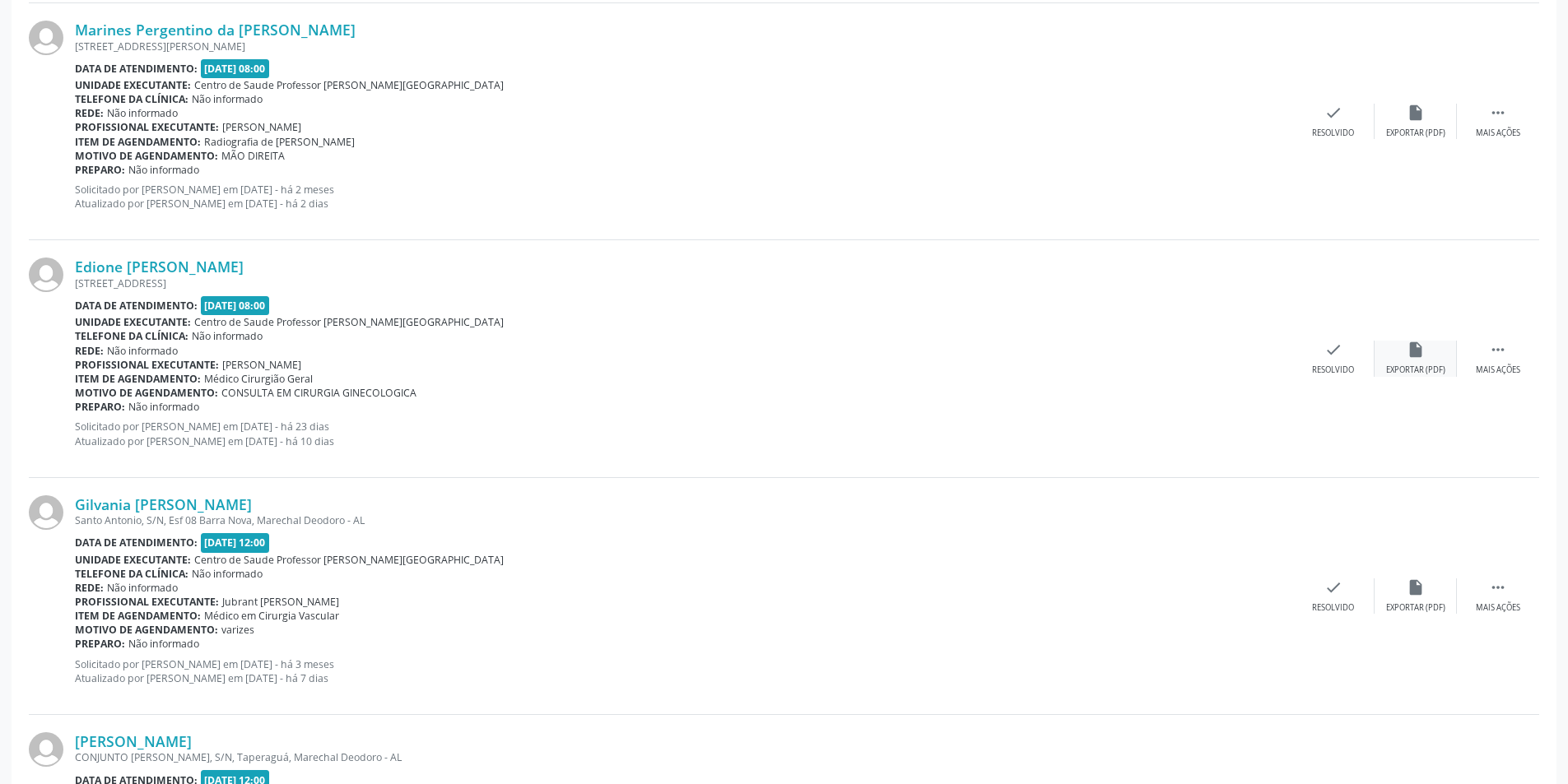
click at [1432, 366] on div "Exportar (PDF)" at bounding box center [1415, 370] width 59 height 12
click at [1351, 355] on div "check Resolvido" at bounding box center [1334, 358] width 83 height 36
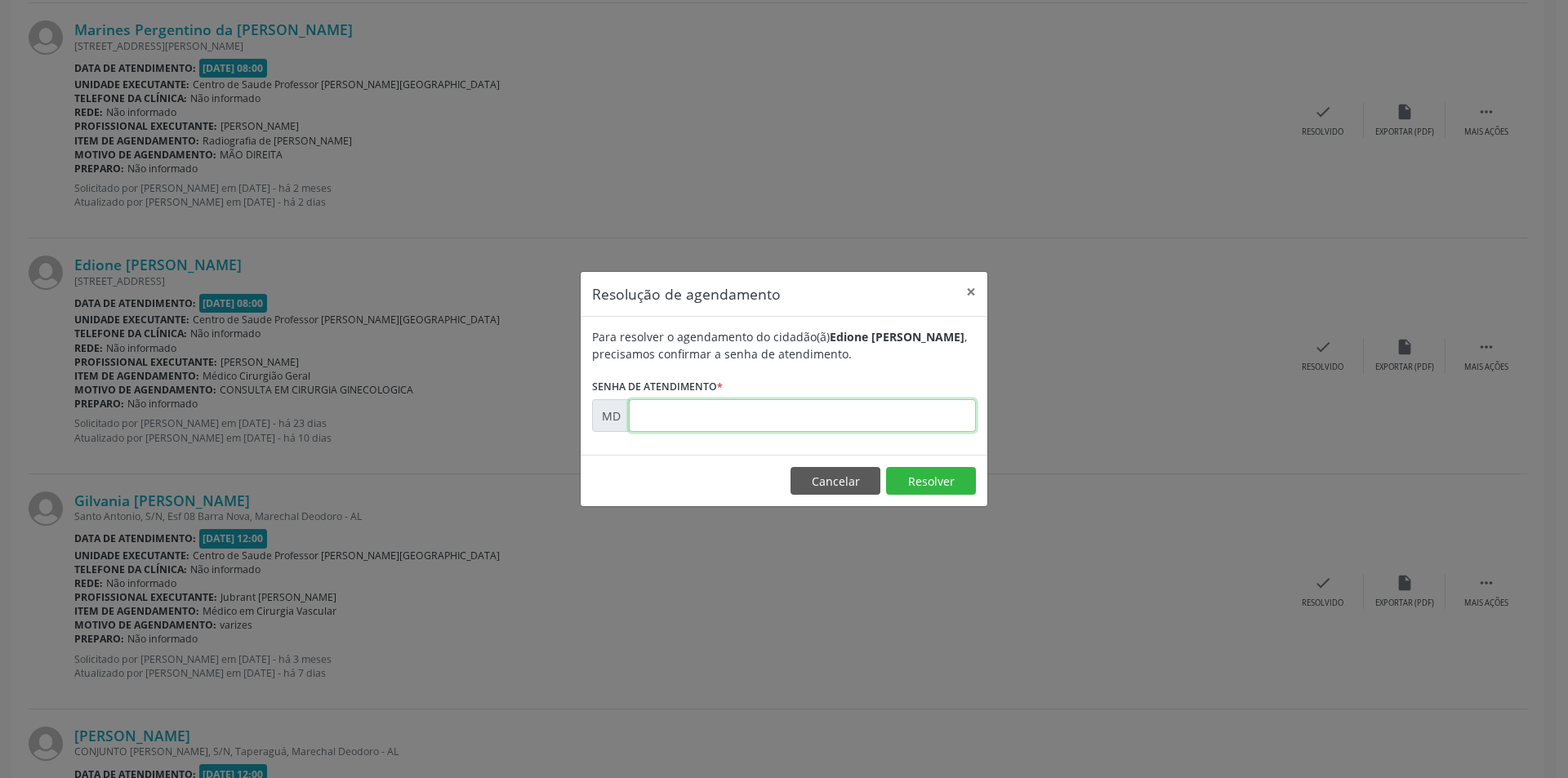
paste input "00010486"
type input "00010486"
click at [929, 483] on button "Resolver" at bounding box center [931, 481] width 90 height 27
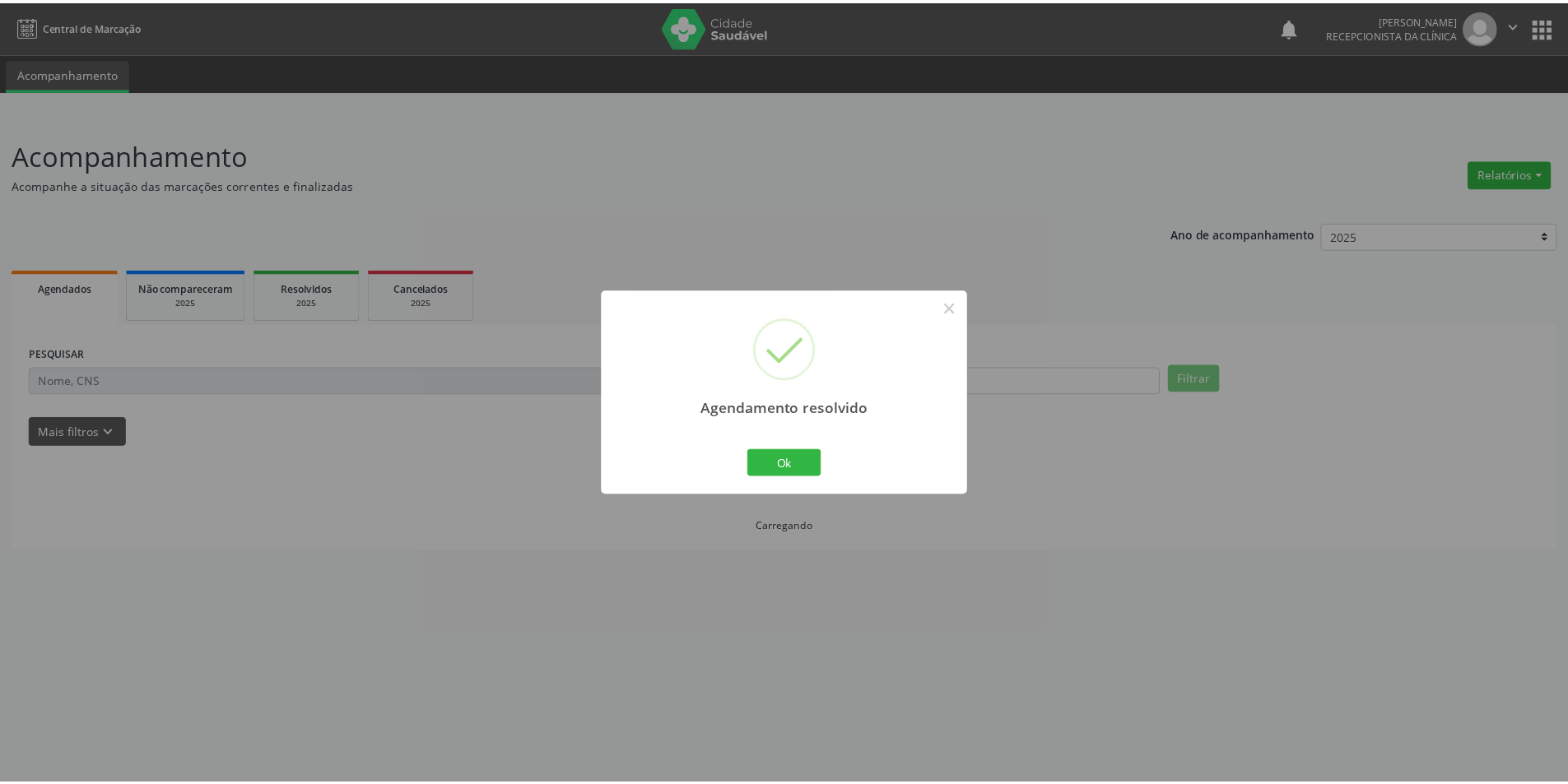
scroll to position [0, 0]
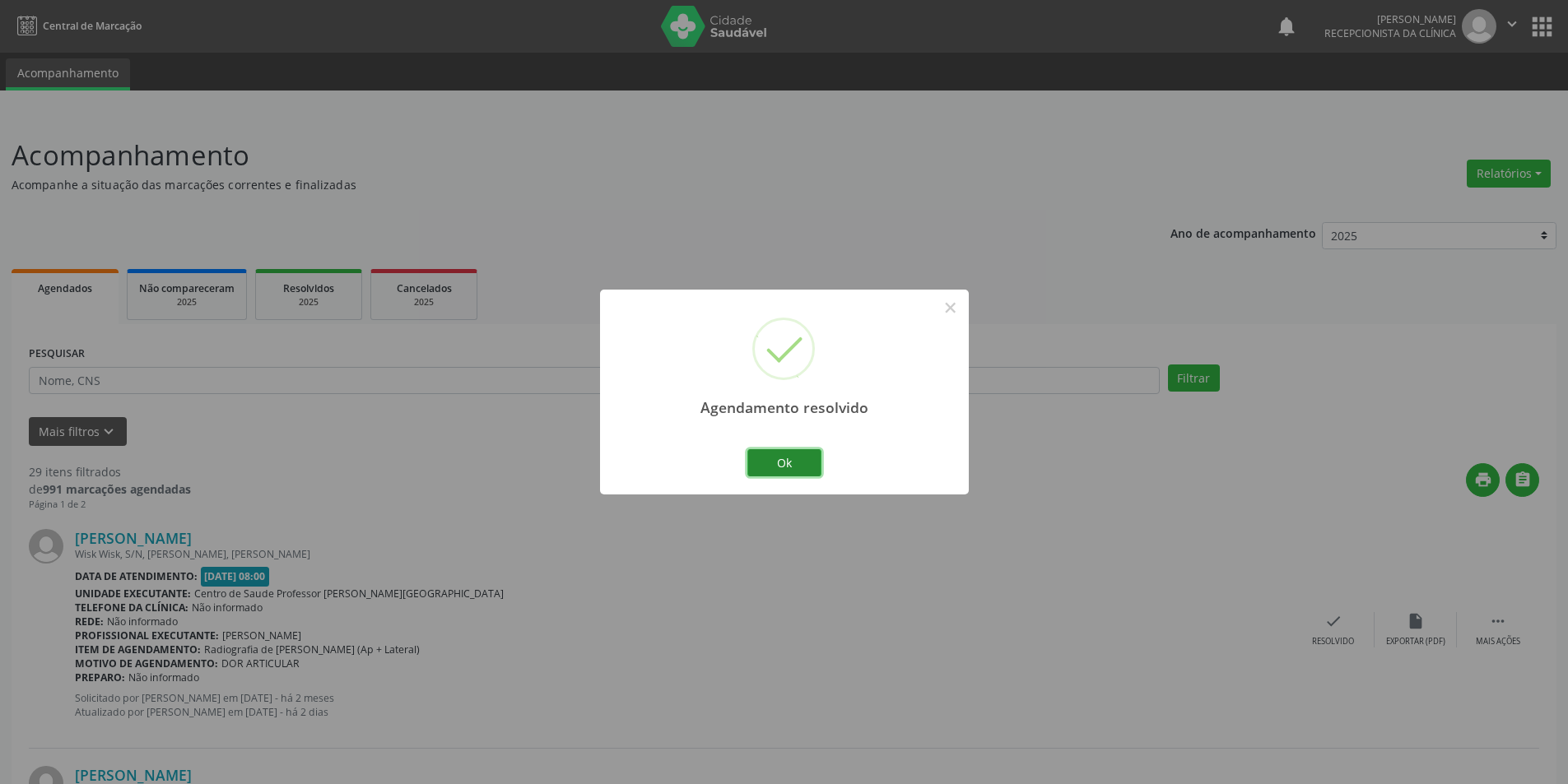
click at [803, 459] on button "Ok" at bounding box center [784, 463] width 74 height 28
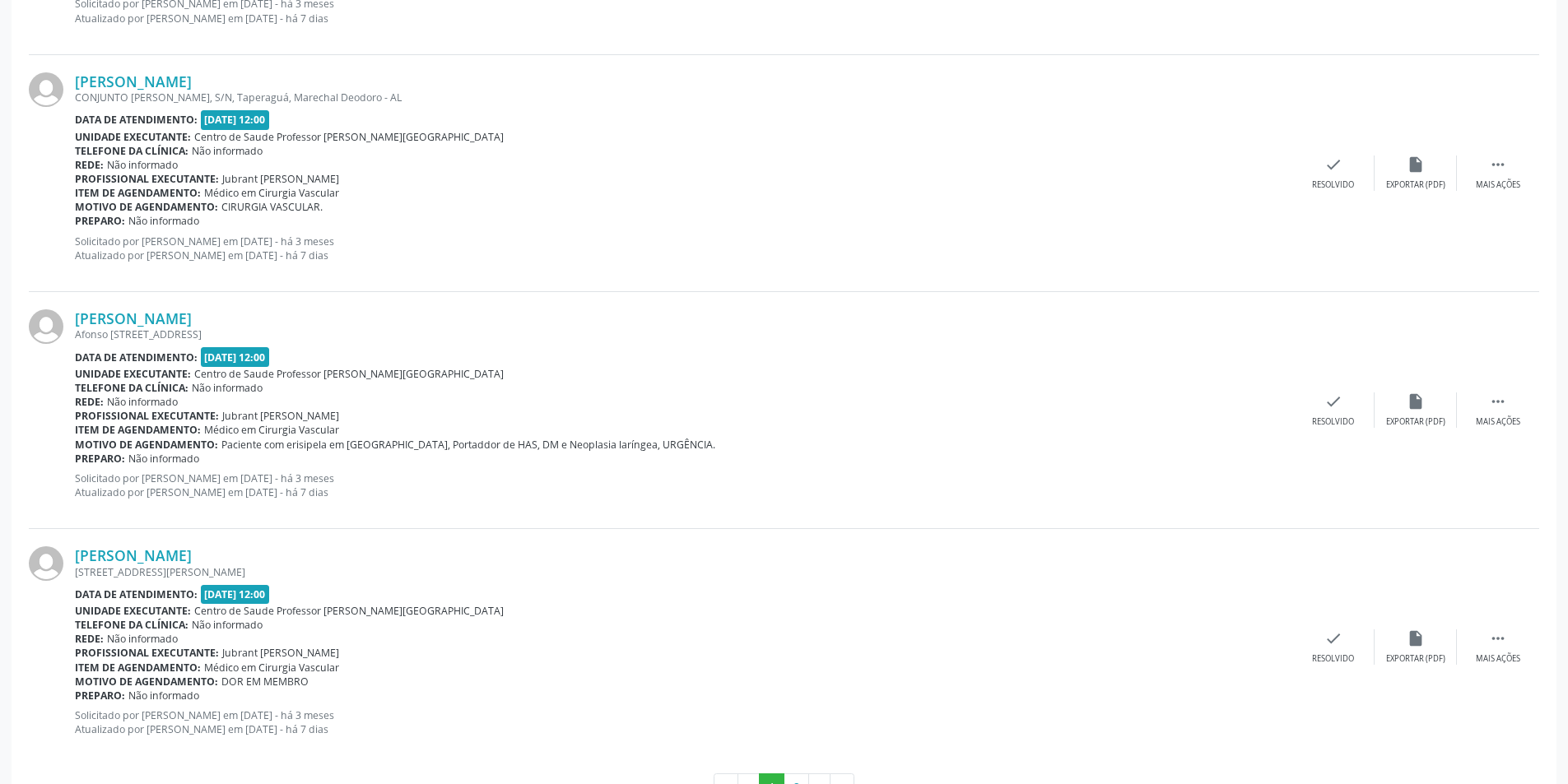
scroll to position [3361, 0]
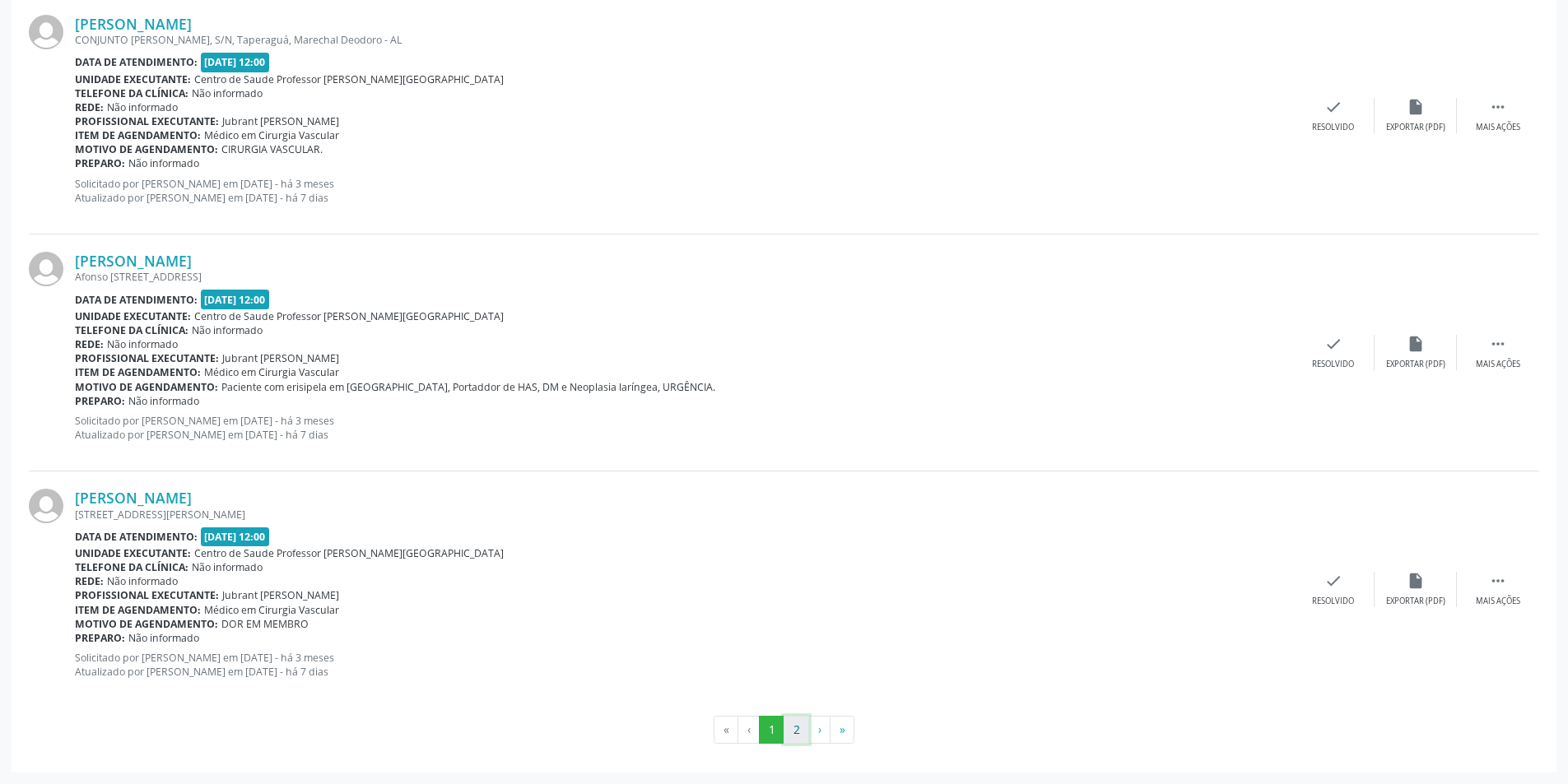
click at [791, 738] on button "2" at bounding box center [797, 730] width 26 height 28
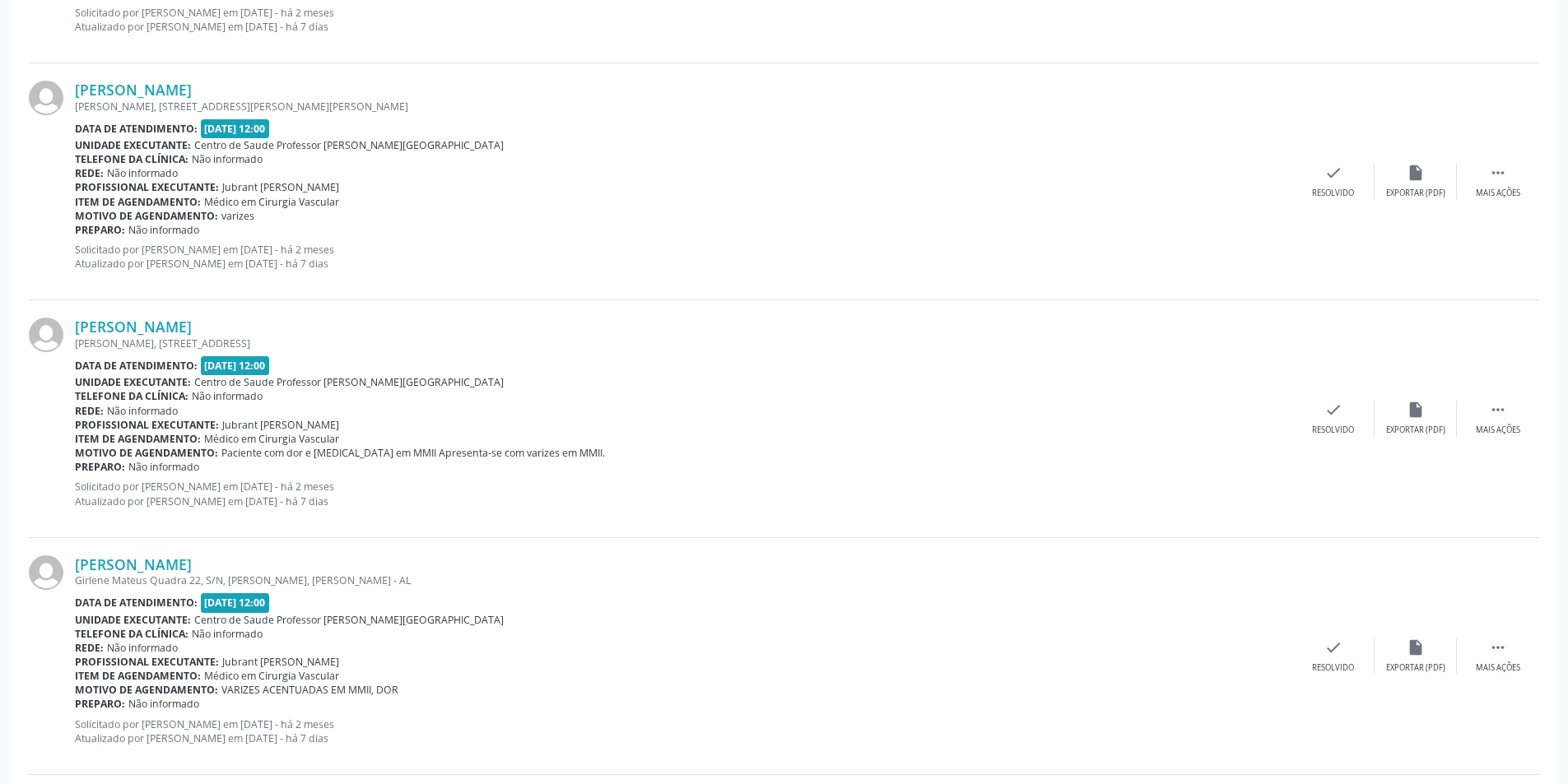
scroll to position [3124, 0]
